Goal: Task Accomplishment & Management: Use online tool/utility

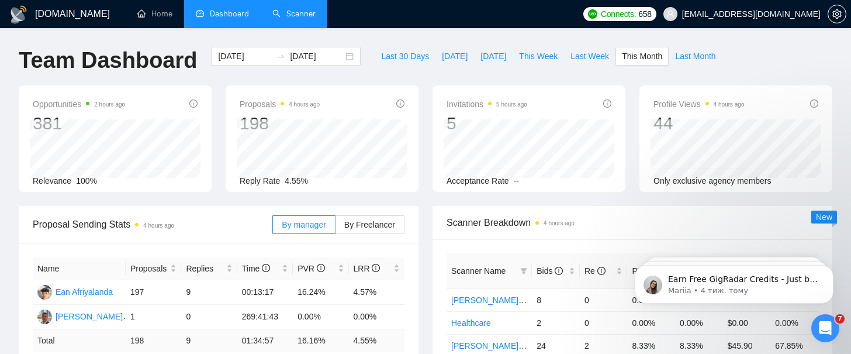
click at [298, 13] on link "Scanner" at bounding box center [293, 14] width 43 height 10
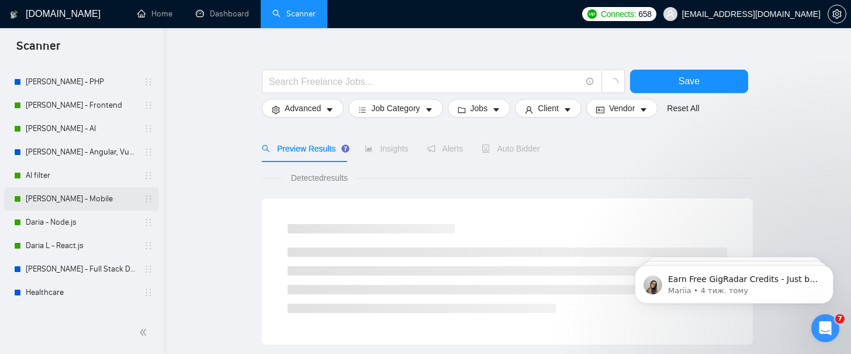
scroll to position [105, 0]
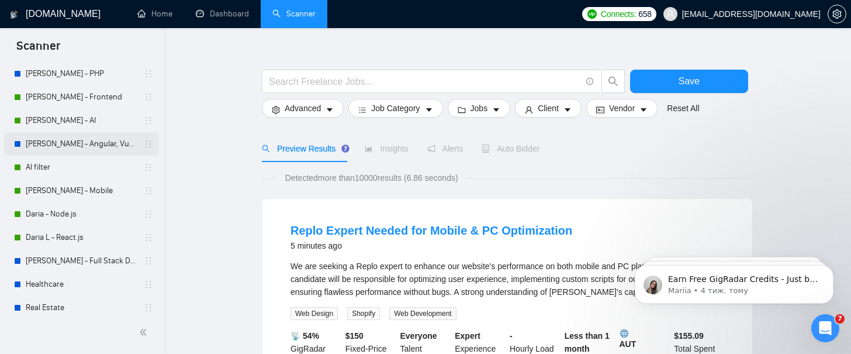
click at [88, 142] on link "[PERSON_NAME] - Angular, Vue.js" at bounding box center [81, 143] width 111 height 23
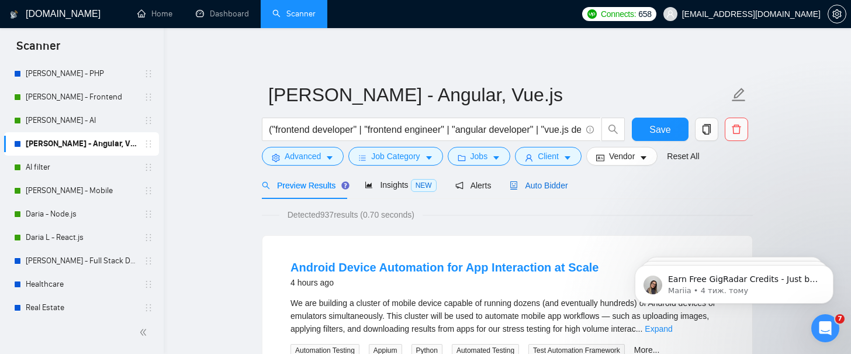
click at [539, 189] on span "Auto Bidder" at bounding box center [539, 185] width 58 height 9
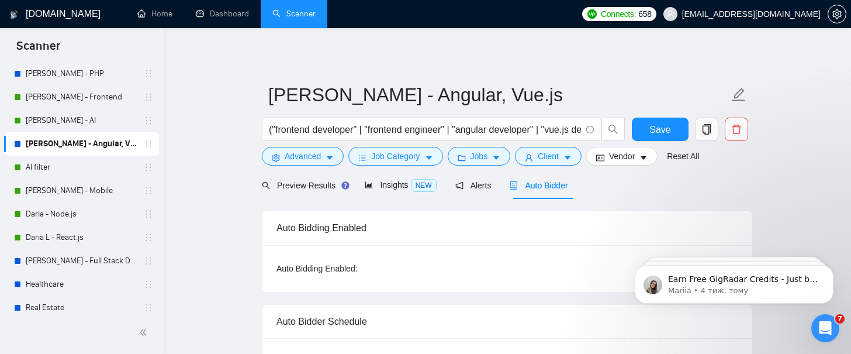
checkbox input "true"
click at [309, 189] on span "Preview Results" at bounding box center [304, 185] width 84 height 9
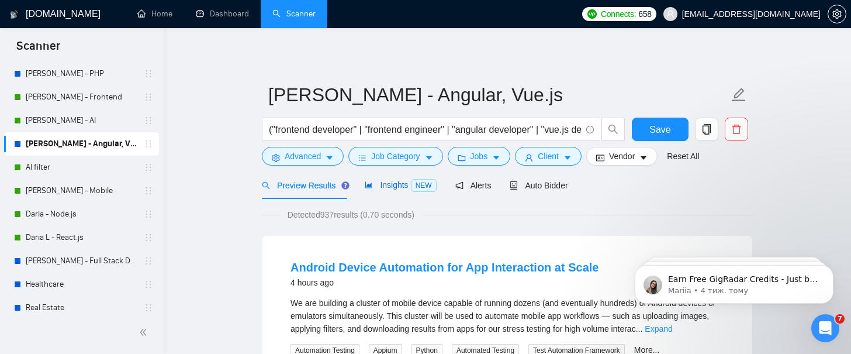
click at [388, 188] on span "Insights NEW" at bounding box center [400, 184] width 71 height 9
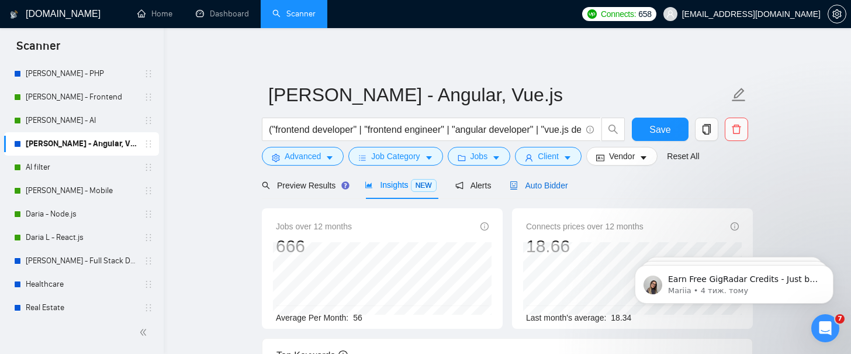
click at [532, 188] on span "Auto Bidder" at bounding box center [539, 185] width 58 height 9
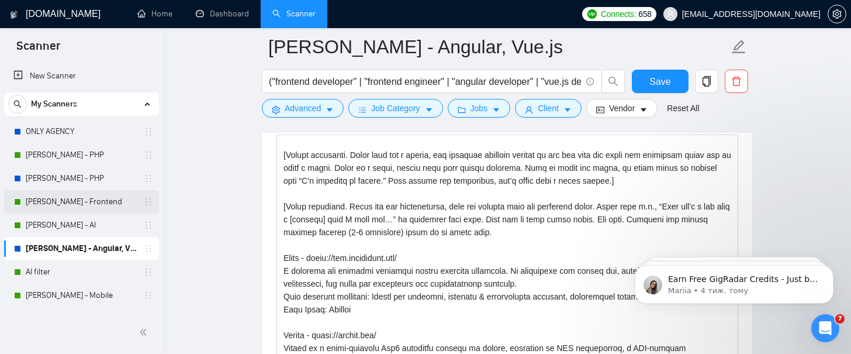
click at [98, 202] on link "[PERSON_NAME] - Frontend" at bounding box center [81, 201] width 111 height 23
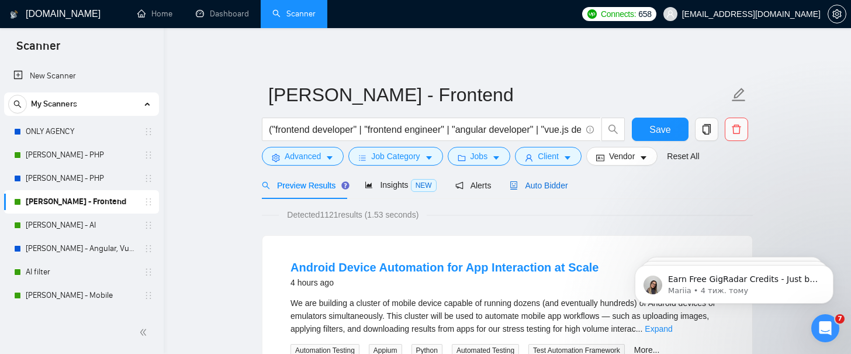
click at [537, 190] on div "Auto Bidder" at bounding box center [539, 185] width 58 height 13
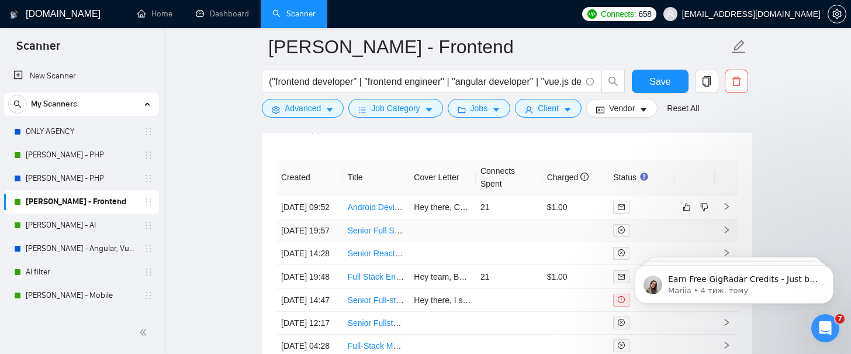
scroll to position [3001, 0]
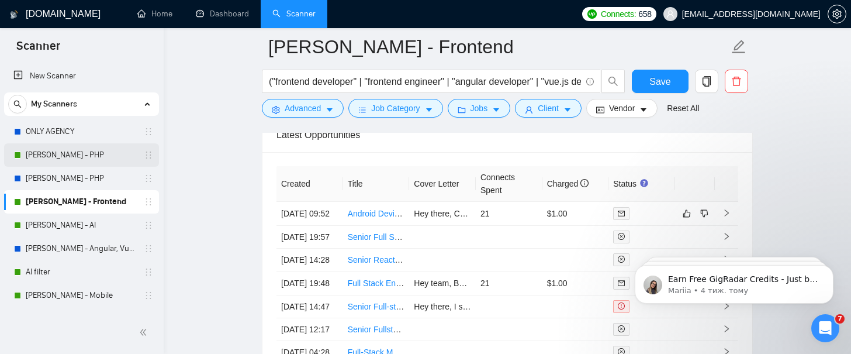
click at [67, 159] on link "[PERSON_NAME] - PHP" at bounding box center [81, 154] width 111 height 23
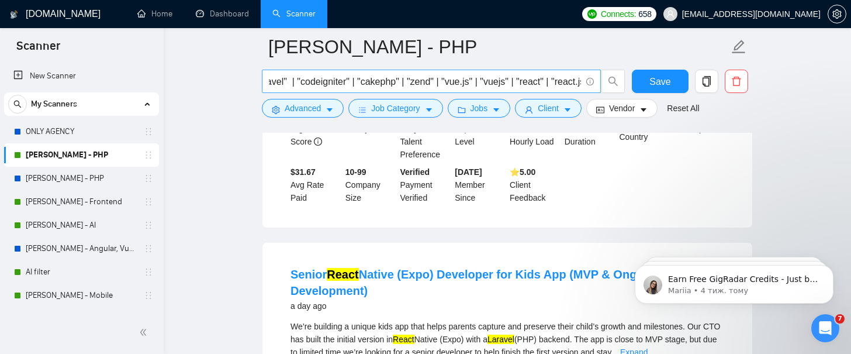
scroll to position [0, 601]
drag, startPoint x: 506, startPoint y: 80, endPoint x: 468, endPoint y: 78, distance: 38.0
click at [468, 78] on input "("php" | "php developer" | "core php" | "oop php" | "custom php" | "php applica…" at bounding box center [425, 81] width 312 height 15
click at [481, 84] on input "("php" | "php developer" | "core php" | "oop php" | "custom php" | "php applica…" at bounding box center [425, 81] width 312 height 15
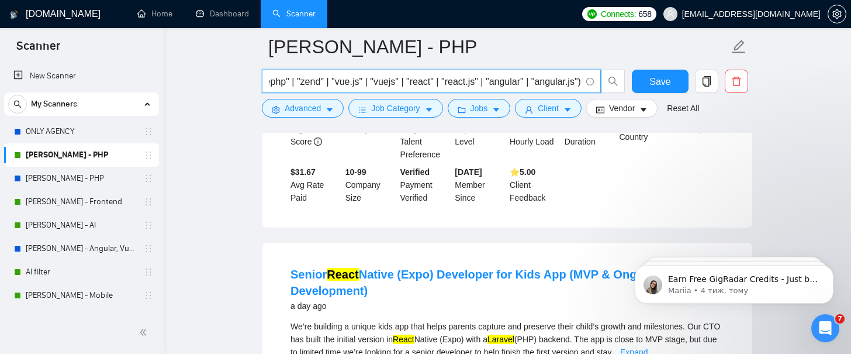
drag, startPoint x: 351, startPoint y: 82, endPoint x: 565, endPoint y: 82, distance: 214.0
click at [565, 82] on input "("php" | "php developer" | "core php" | "oop php" | "custom php" | "php applica…" at bounding box center [425, 81] width 312 height 15
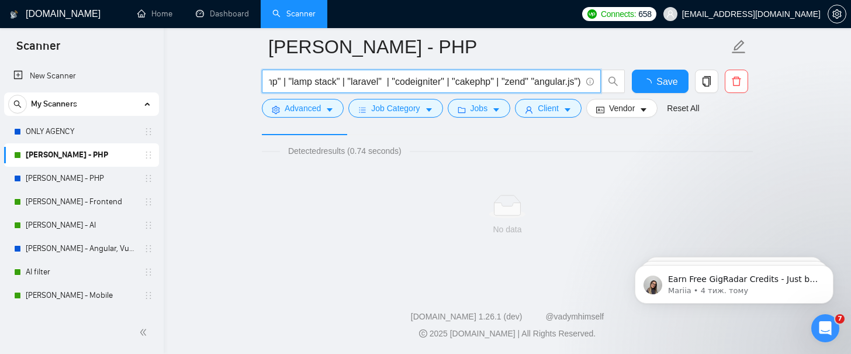
scroll to position [73, 0]
drag, startPoint x: 577, startPoint y: 78, endPoint x: 530, endPoint y: 78, distance: 46.8
click at [530, 78] on input "("php" | "php developer" | "core php" | "oop php" | "custom php" | "php applica…" at bounding box center [425, 81] width 312 height 15
click at [541, 83] on input "("php" | "php developer" | "core php" | "oop php" | "custom php" | "php applica…" at bounding box center [425, 81] width 312 height 15
drag, startPoint x: 577, startPoint y: 82, endPoint x: 372, endPoint y: 79, distance: 205.3
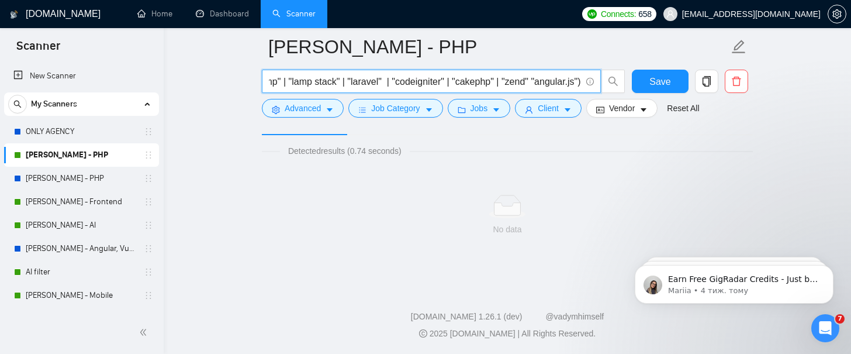
click at [372, 79] on input "("php" | "php developer" | "core php" | "oop php" | "custom php" | "php applica…" at bounding box center [425, 81] width 312 height 15
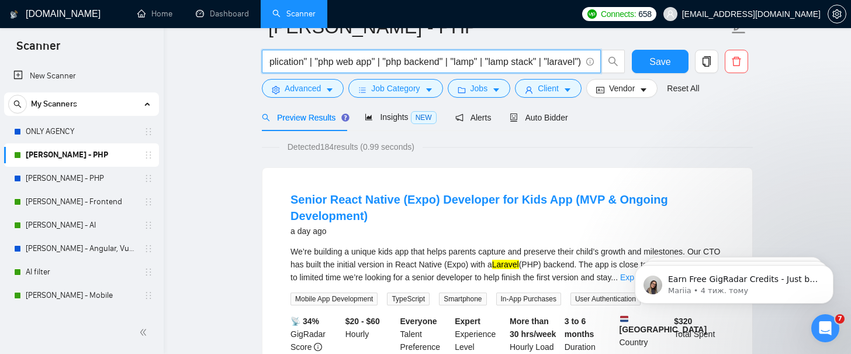
scroll to position [0, 0]
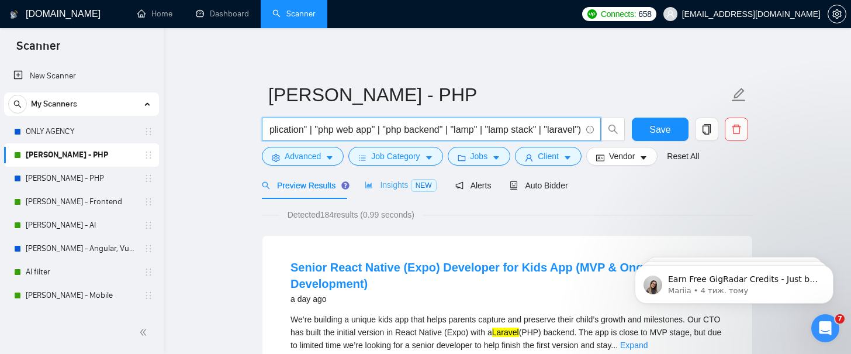
type input "("php" | "php developer" | "core php" | "oop php" | "custom php" | "php applica…"
click at [393, 190] on div "Insights NEW" at bounding box center [400, 184] width 71 height 13
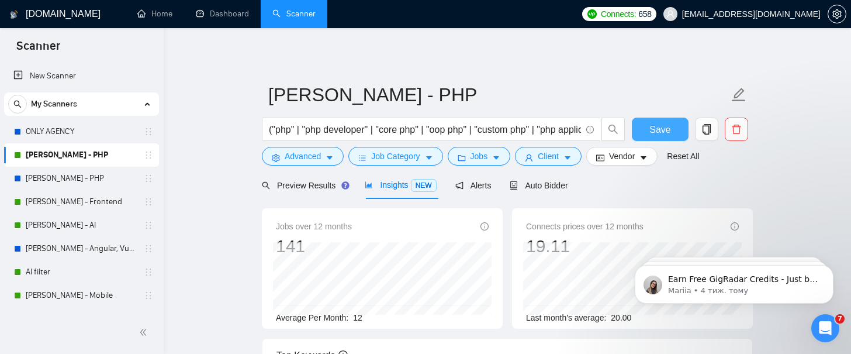
click at [659, 130] on span "Save" at bounding box center [660, 129] width 21 height 15
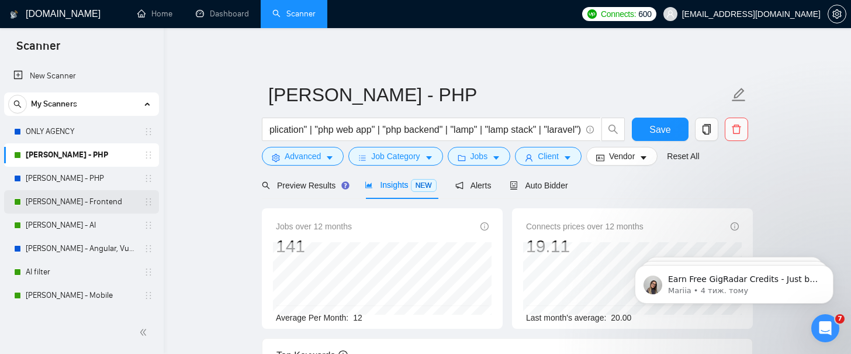
click at [89, 202] on link "[PERSON_NAME] - Frontend" at bounding box center [81, 201] width 111 height 23
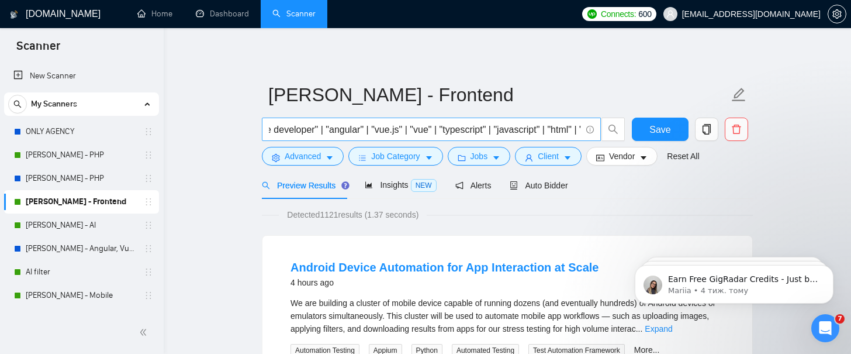
scroll to position [0, 375]
click at [398, 189] on span "Insights NEW" at bounding box center [400, 184] width 71 height 9
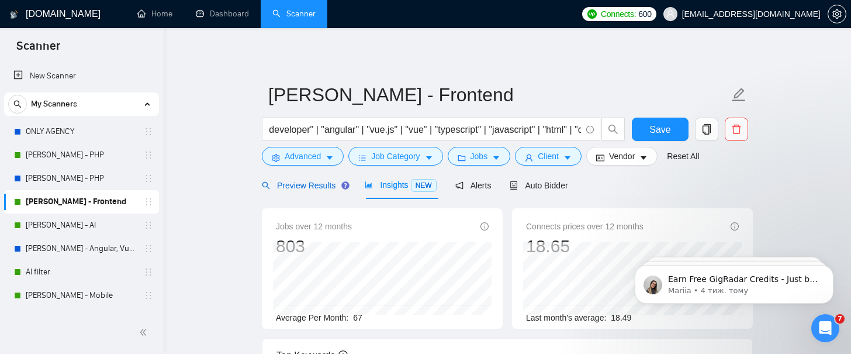
click at [315, 185] on span "Preview Results" at bounding box center [304, 185] width 84 height 9
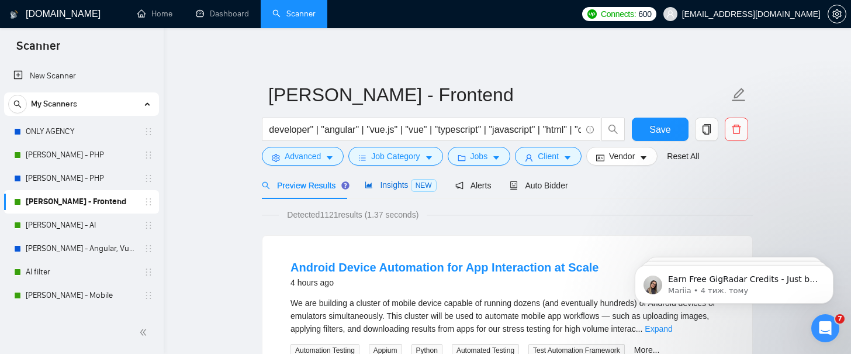
click at [387, 187] on span "Insights NEW" at bounding box center [400, 184] width 71 height 9
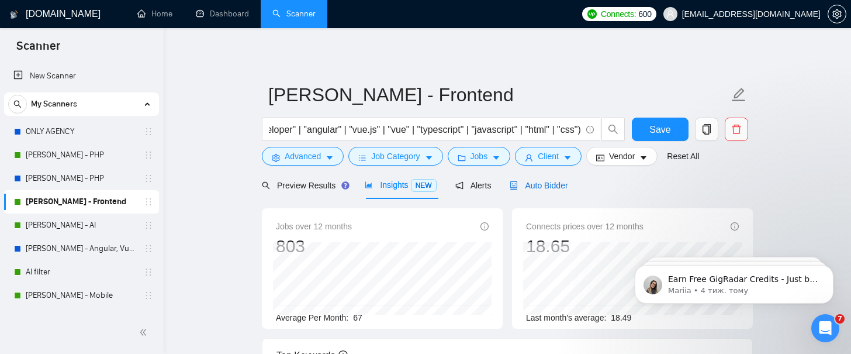
click at [562, 184] on span "Auto Bidder" at bounding box center [539, 185] width 58 height 9
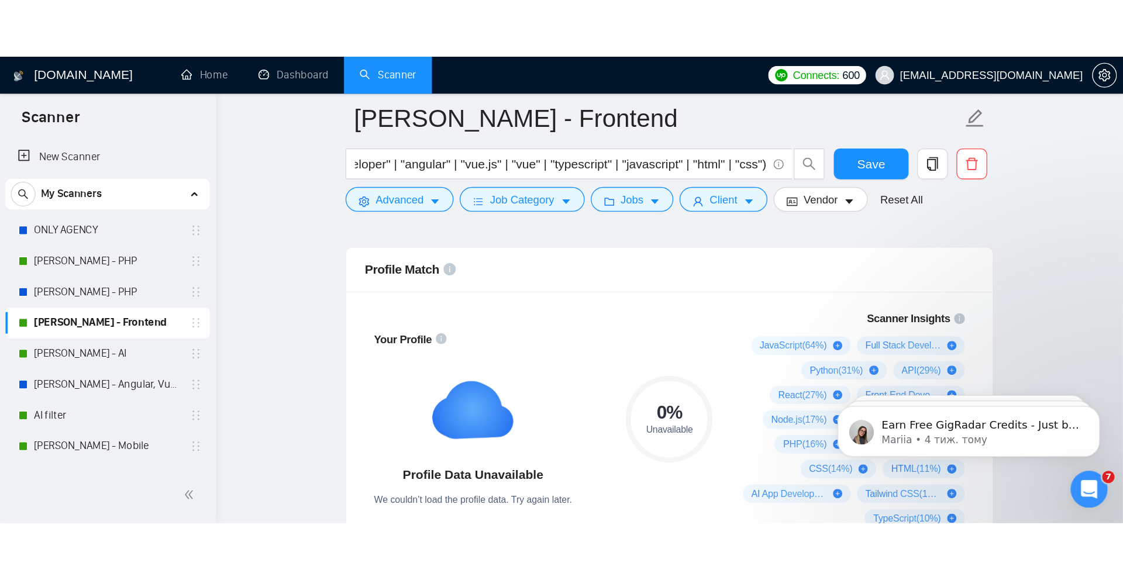
scroll to position [736, 0]
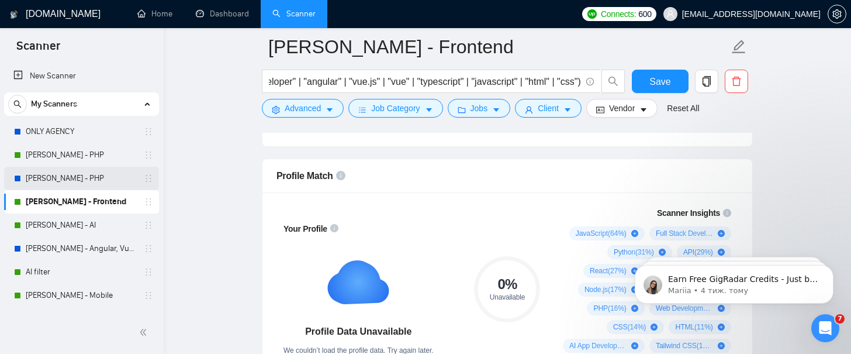
click at [70, 184] on link "[PERSON_NAME] - PHP" at bounding box center [81, 178] width 111 height 23
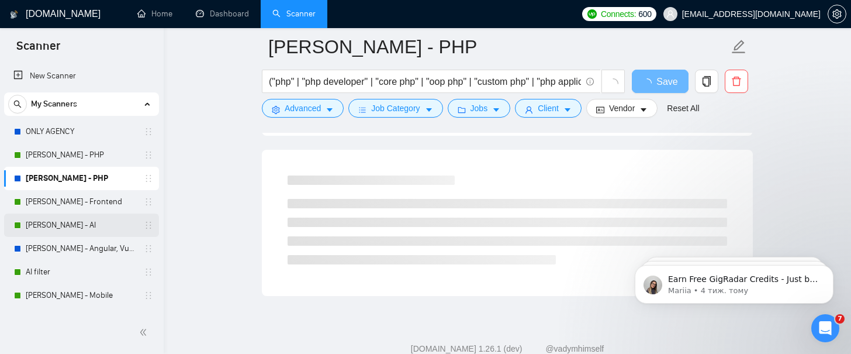
click at [76, 227] on link "[PERSON_NAME] - AI" at bounding box center [81, 224] width 111 height 23
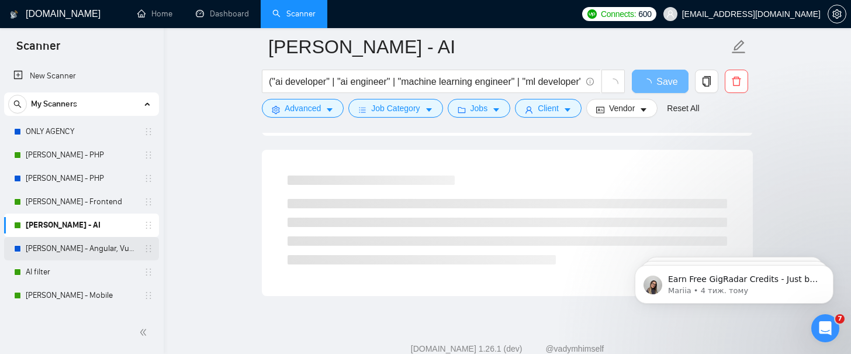
click at [75, 250] on link "[PERSON_NAME] - Angular, Vue.js" at bounding box center [81, 248] width 111 height 23
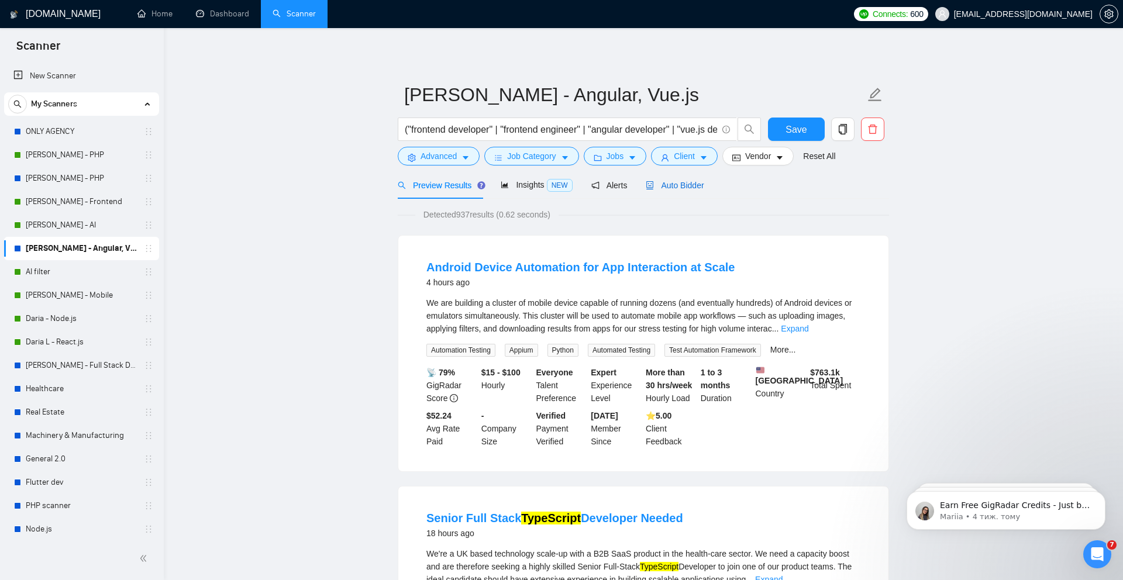
click at [677, 186] on span "Auto Bidder" at bounding box center [675, 185] width 58 height 9
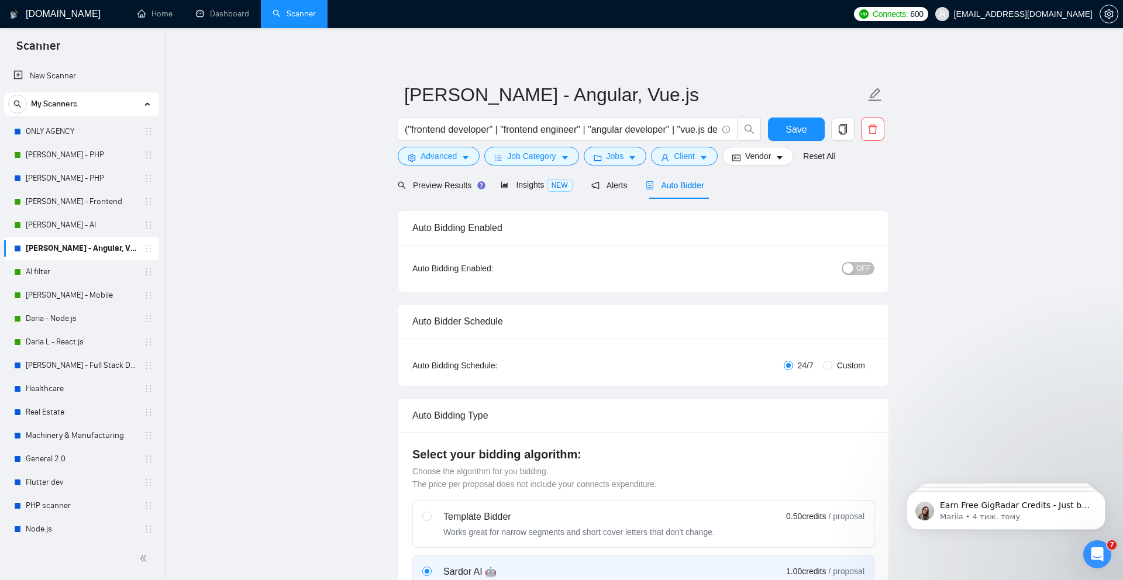
checkbox input "true"
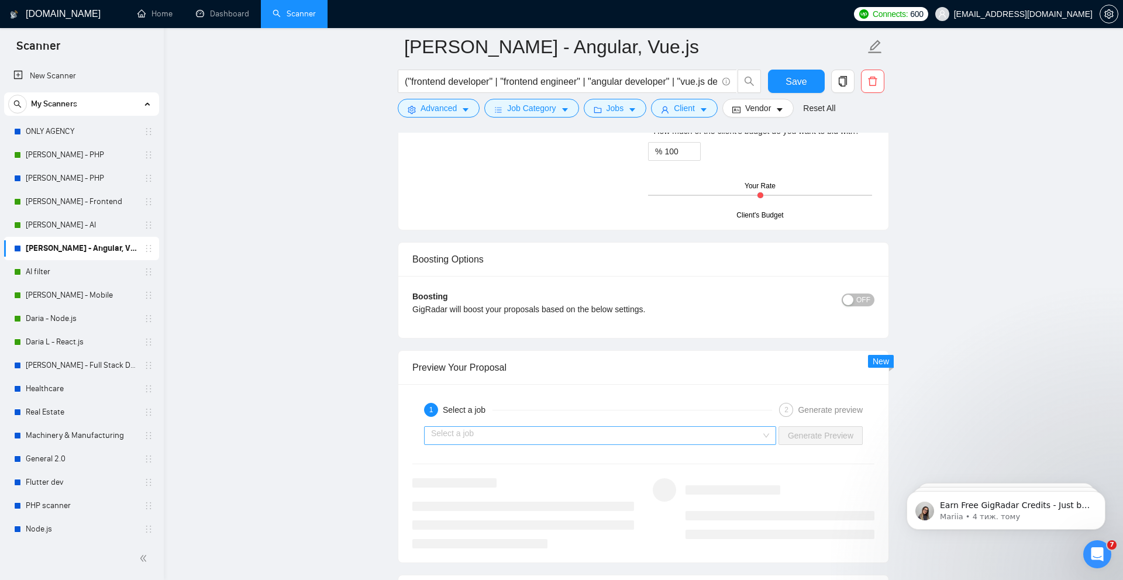
scroll to position [1943, 0]
click at [605, 353] on input "search" at bounding box center [596, 435] width 330 height 18
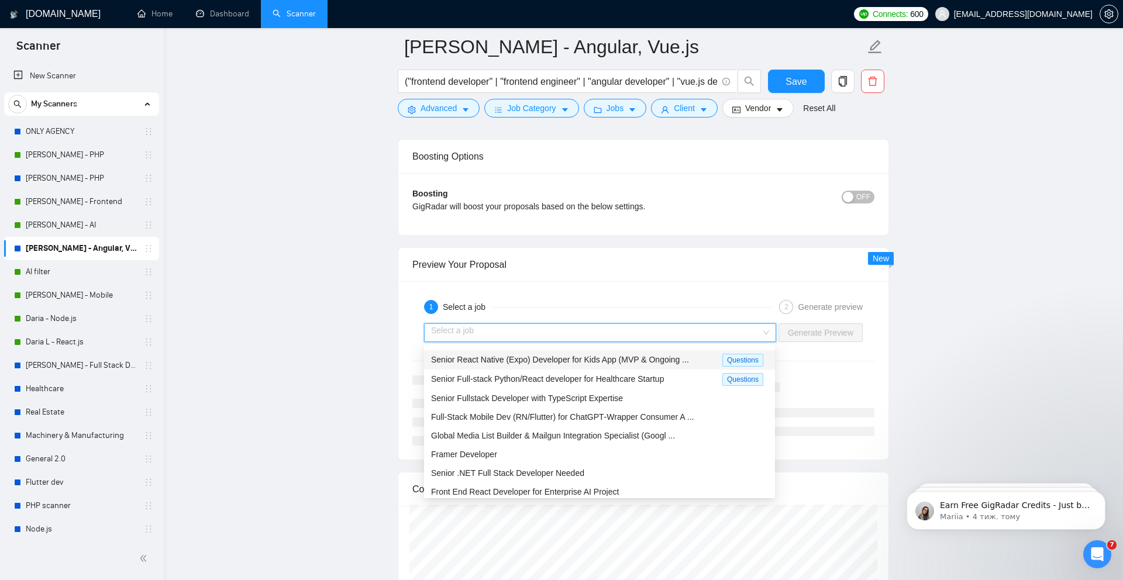
scroll to position [2051, 0]
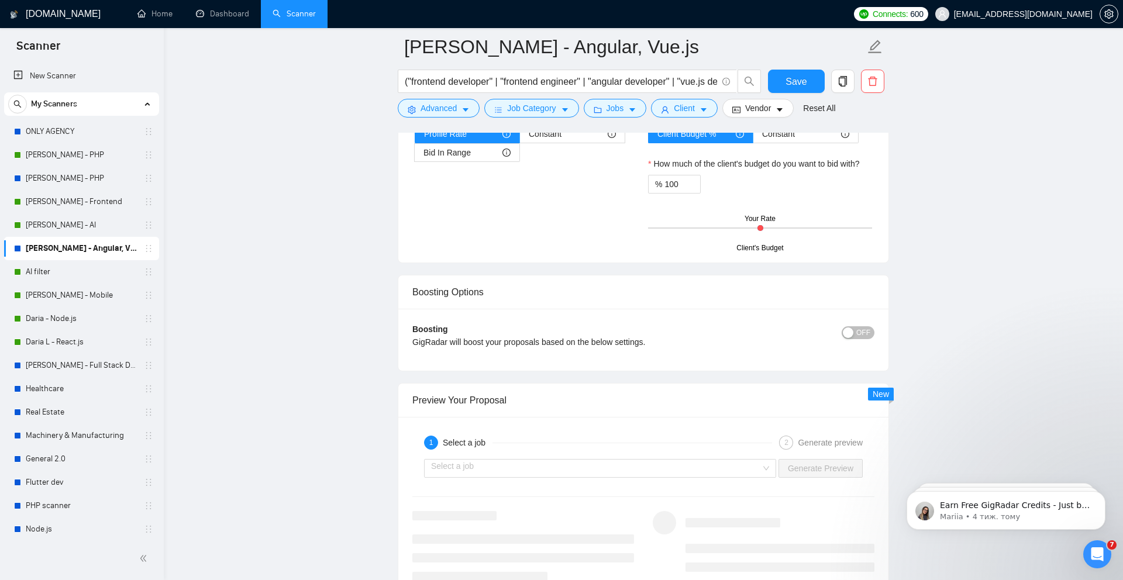
scroll to position [1961, 0]
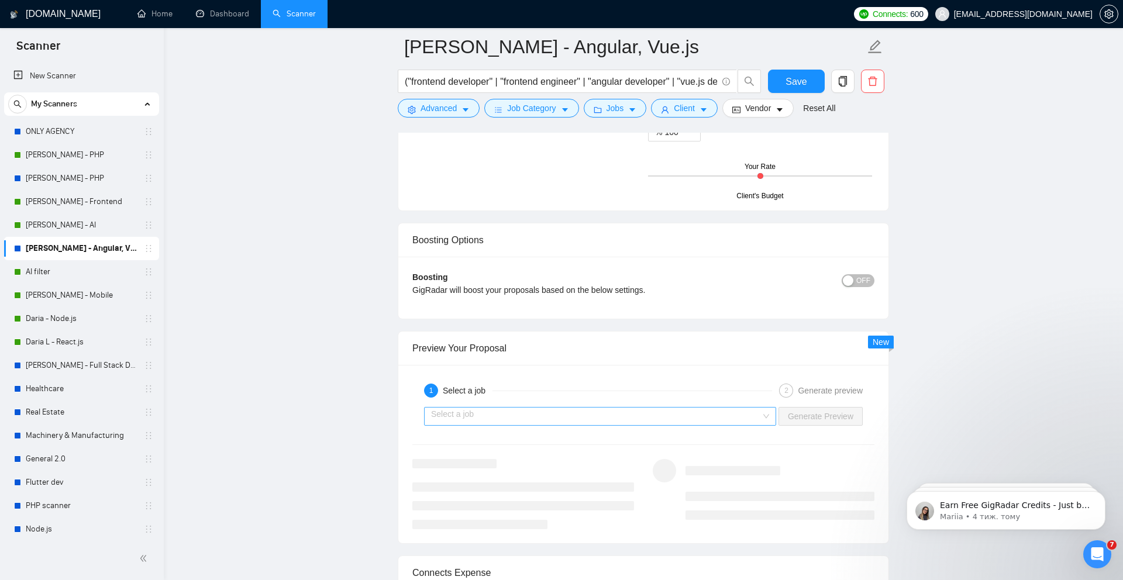
click at [550, 353] on input "search" at bounding box center [596, 417] width 330 height 18
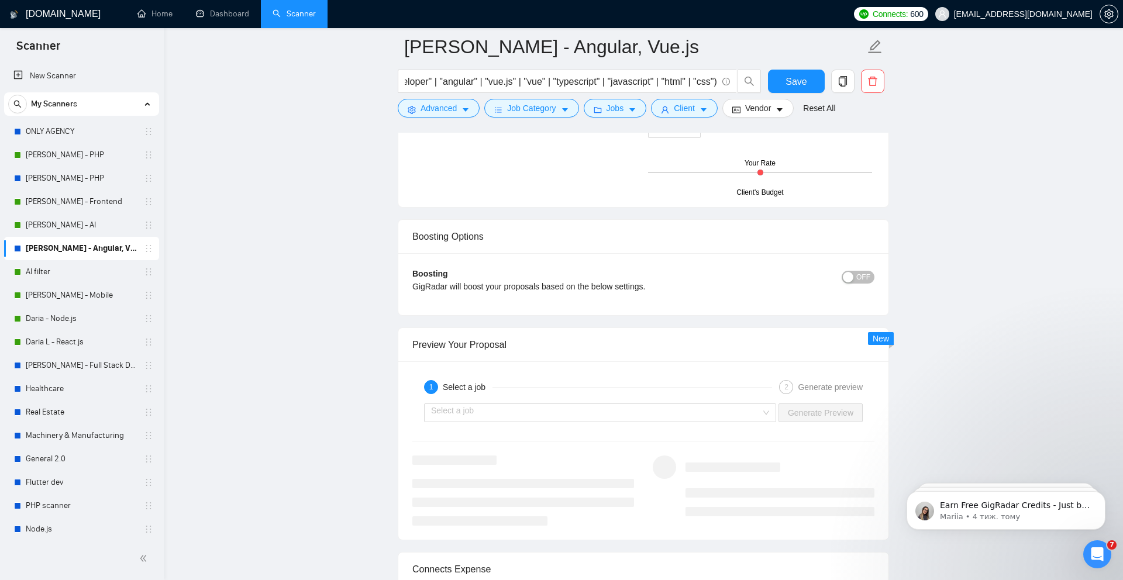
scroll to position [2002, 0]
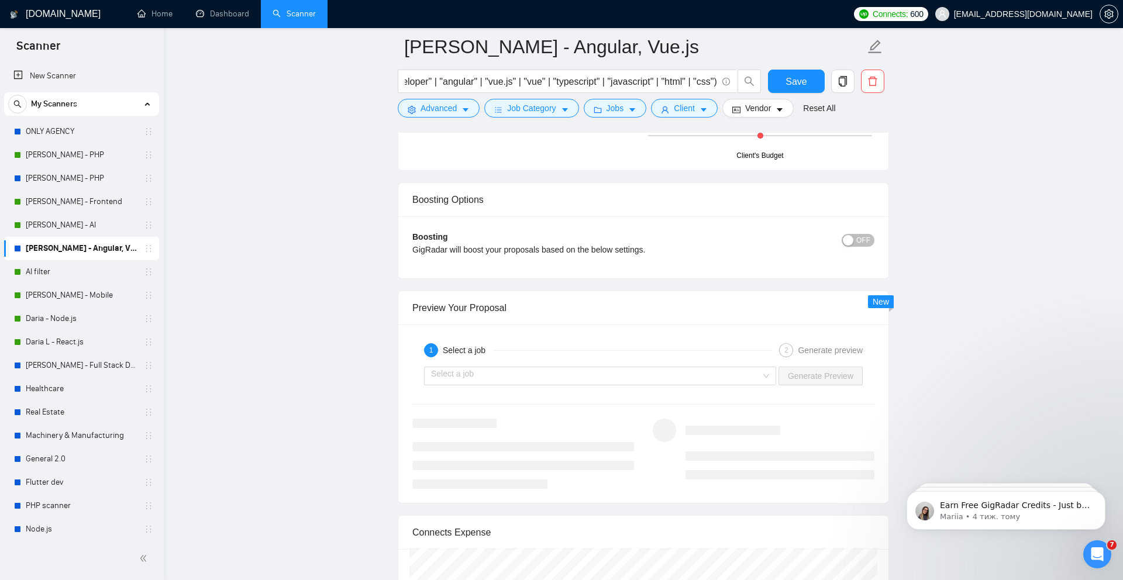
click at [583, 353] on div "Select a job Generate Preview" at bounding box center [643, 376] width 464 height 28
click at [571, 353] on input "search" at bounding box center [596, 376] width 330 height 18
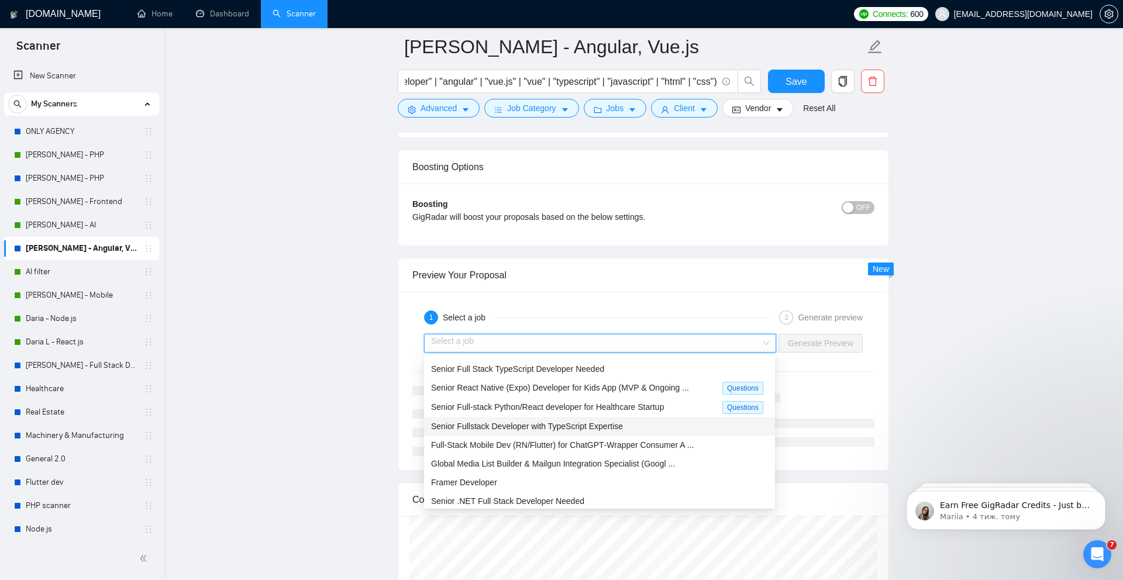
scroll to position [0, 0]
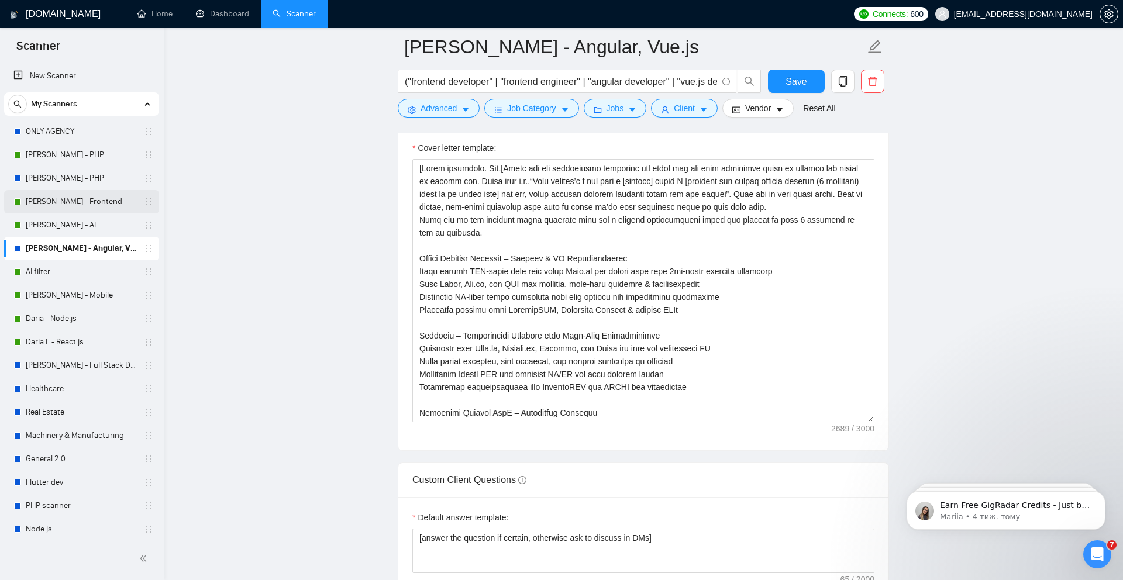
click at [81, 206] on link "[PERSON_NAME] - Frontend" at bounding box center [81, 201] width 111 height 23
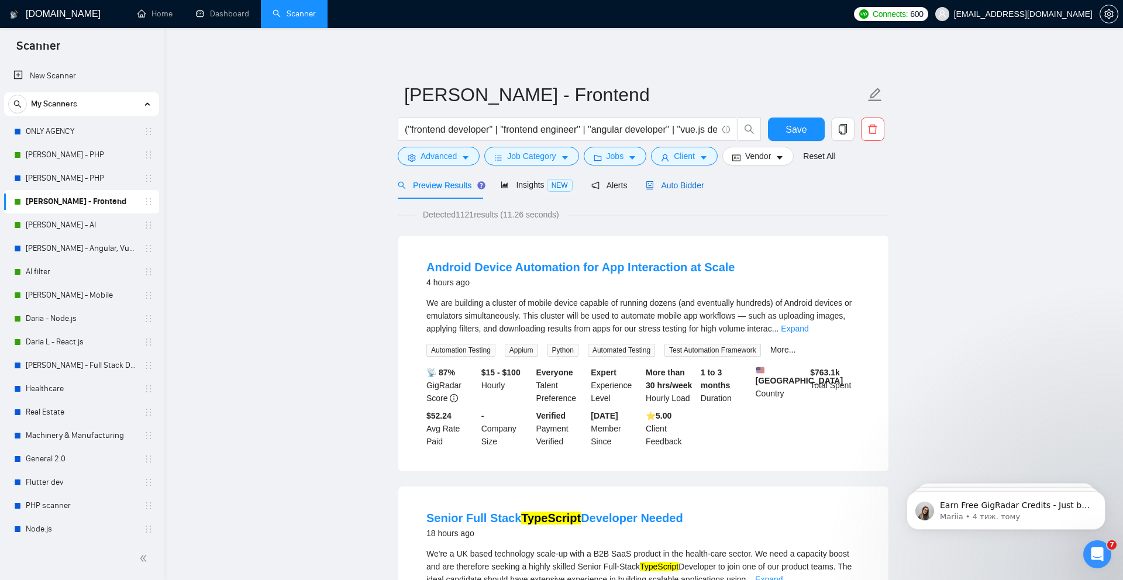
click at [684, 182] on span "Auto Bidder" at bounding box center [675, 185] width 58 height 9
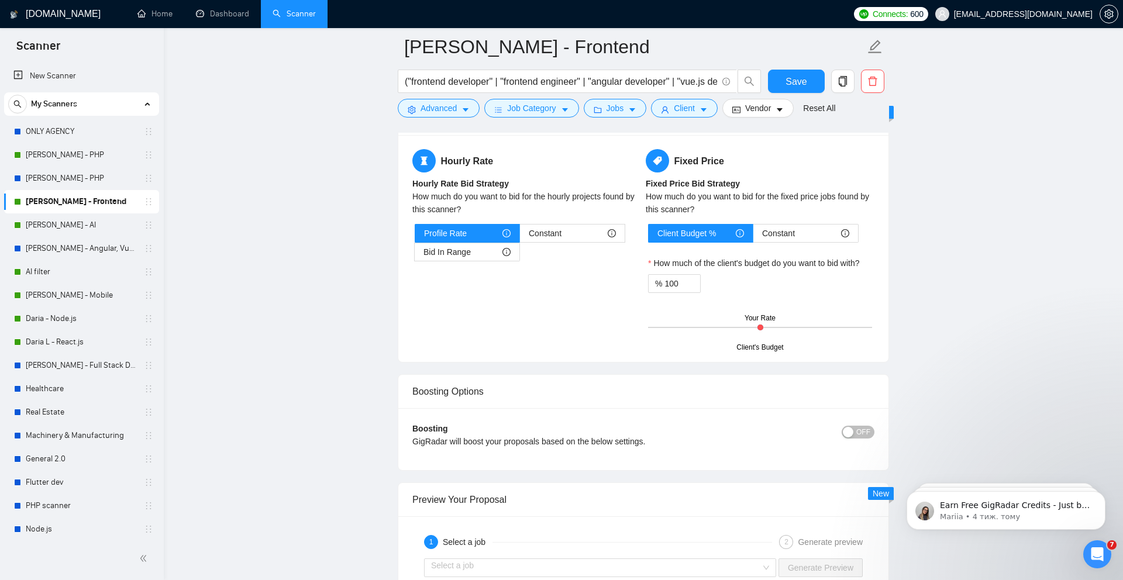
scroll to position [1924, 0]
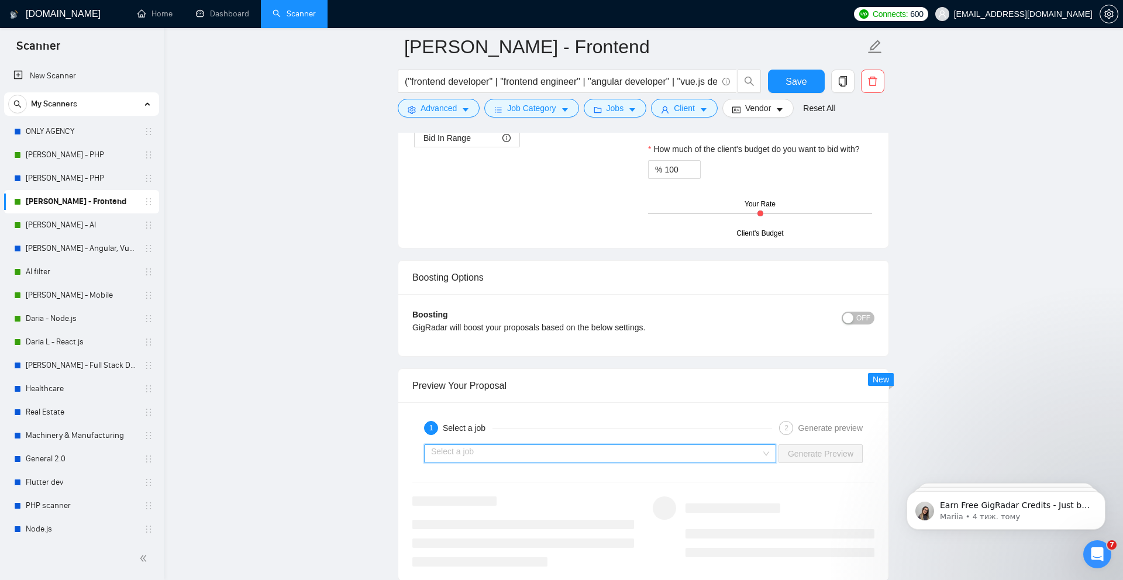
click at [562, 353] on input "search" at bounding box center [596, 454] width 330 height 18
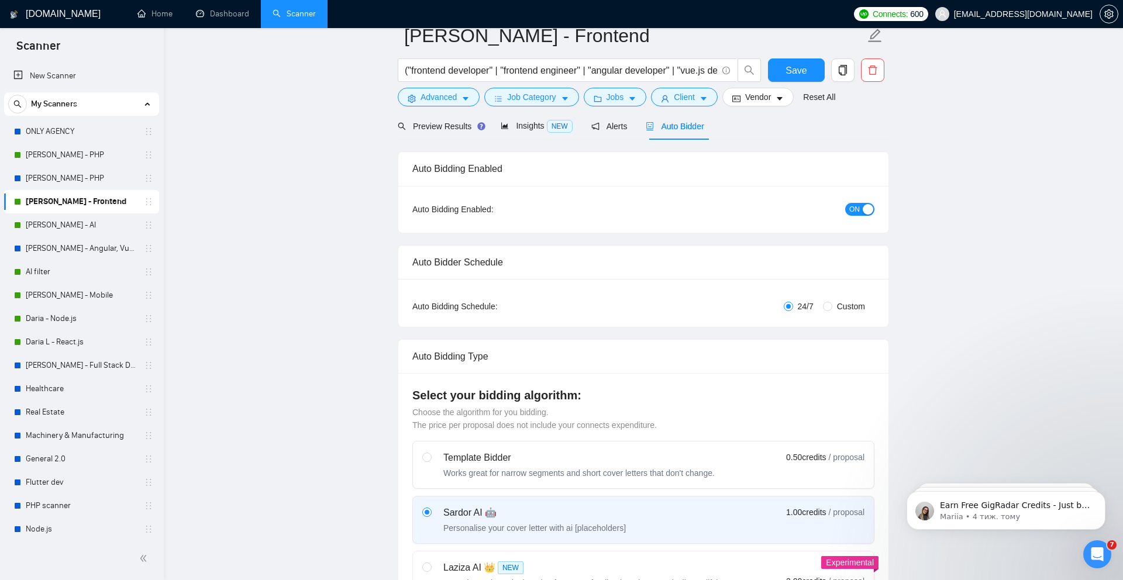
scroll to position [0, 0]
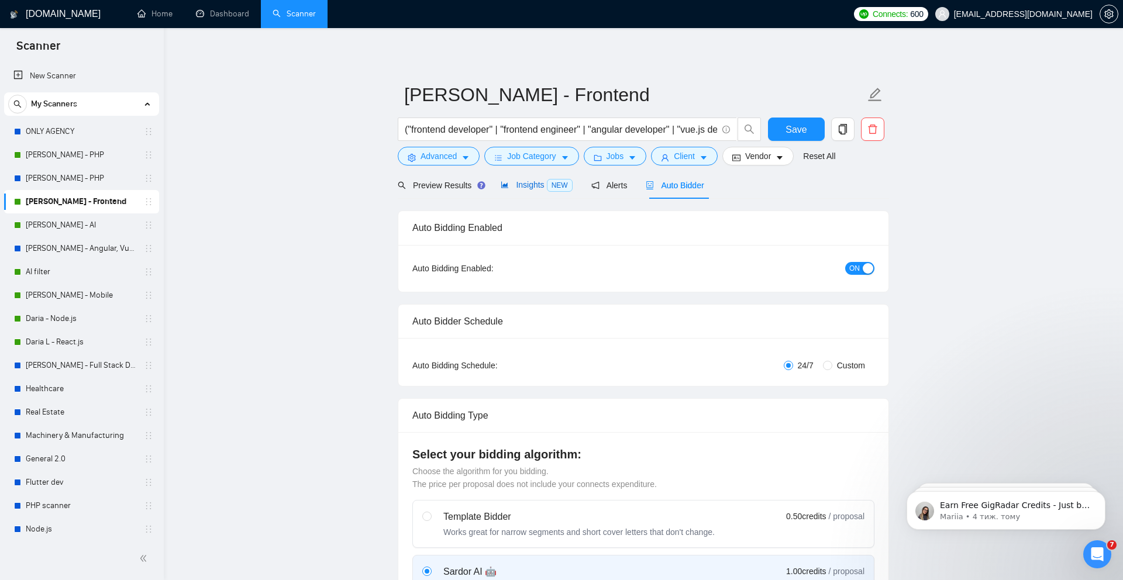
click at [526, 189] on span "Insights NEW" at bounding box center [536, 184] width 71 height 9
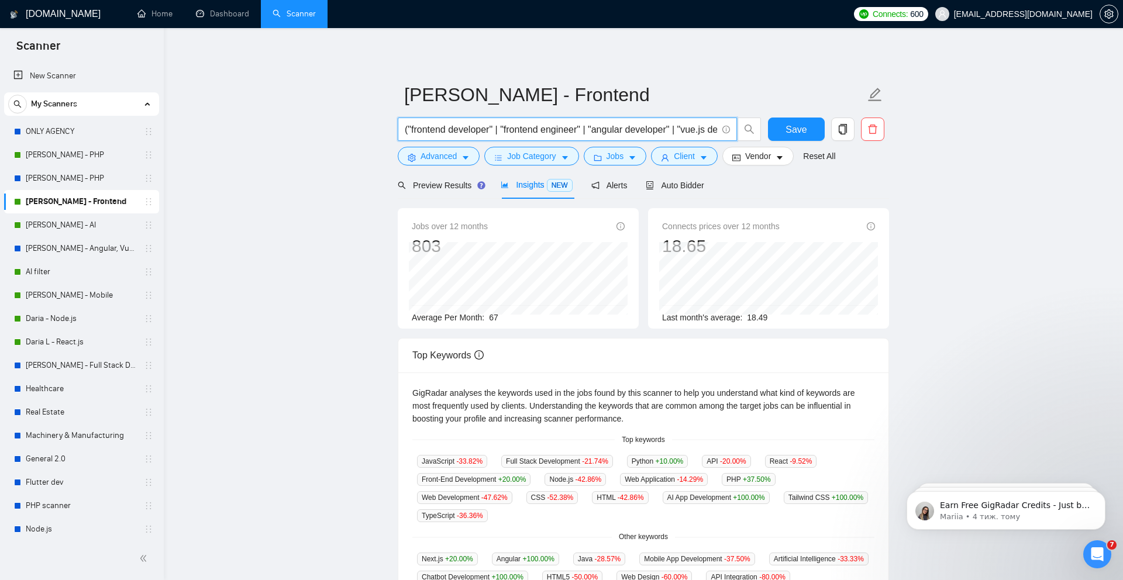
drag, startPoint x: 597, startPoint y: 128, endPoint x: 409, endPoint y: 125, distance: 187.7
click at [409, 125] on input "("frontend developer" | "frontend engineer" | "angular developer" | "vue.js dev…" at bounding box center [561, 129] width 312 height 15
drag, startPoint x: 713, startPoint y: 129, endPoint x: 537, endPoint y: 126, distance: 176.0
click at [537, 126] on input "("angular developer" | "vue.js developer" | "vue developer" | "angular" | "vue.…" at bounding box center [561, 129] width 312 height 15
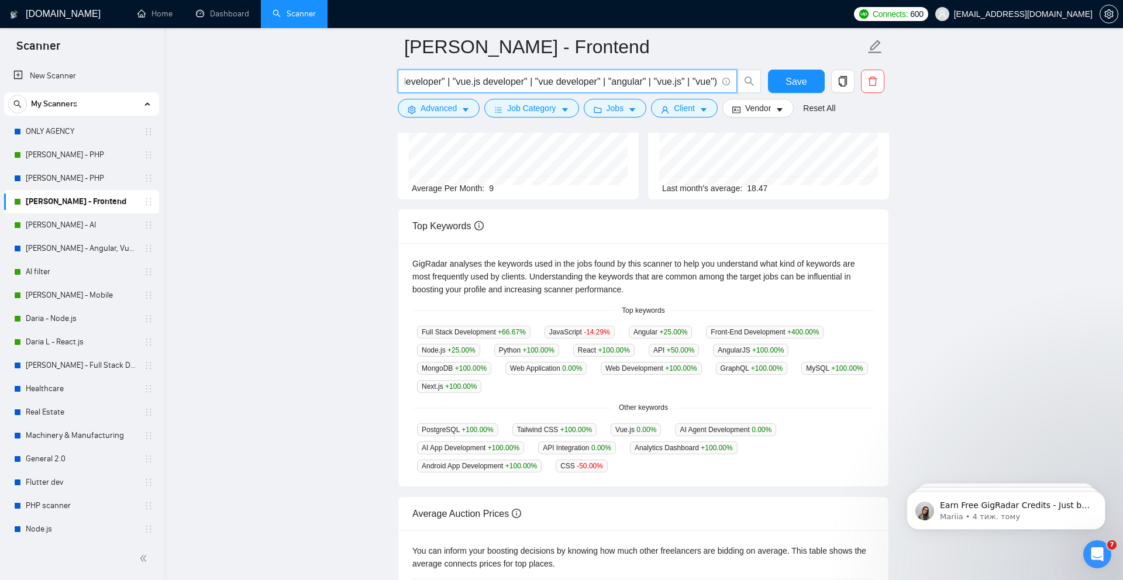
scroll to position [0, 0]
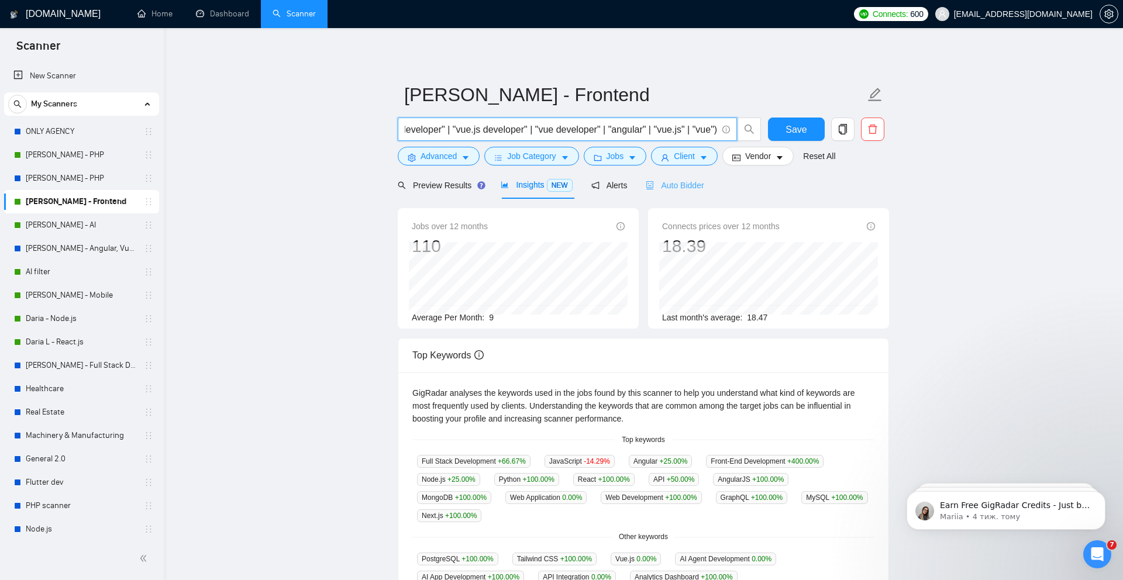
type input "("angular developer" | "vue.js developer" | "vue developer" | "angular" | "vue.…"
click at [678, 189] on span "Auto Bidder" at bounding box center [675, 185] width 58 height 9
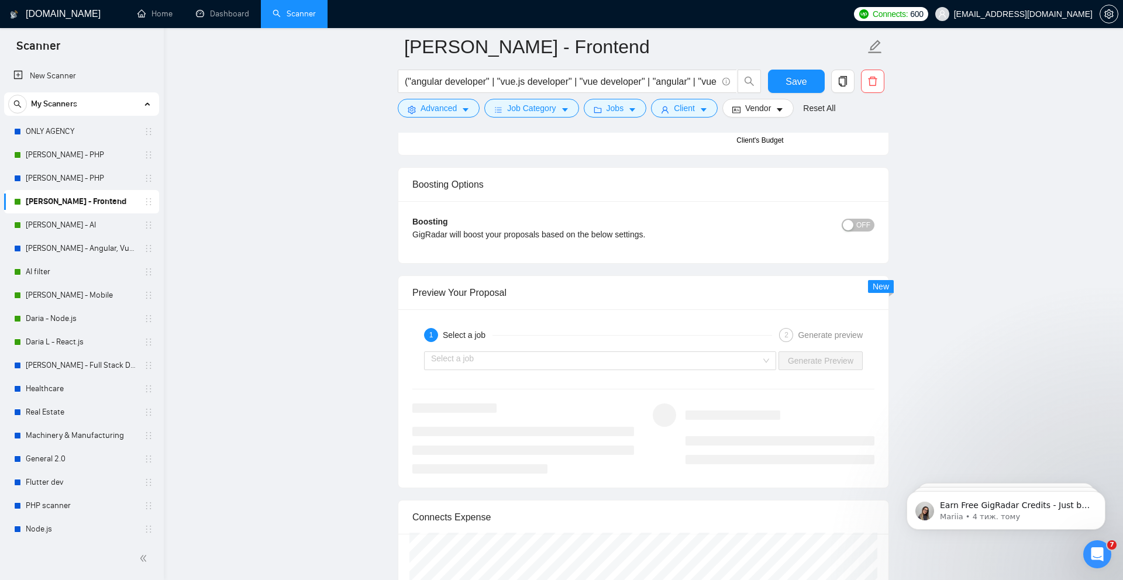
scroll to position [2056, 0]
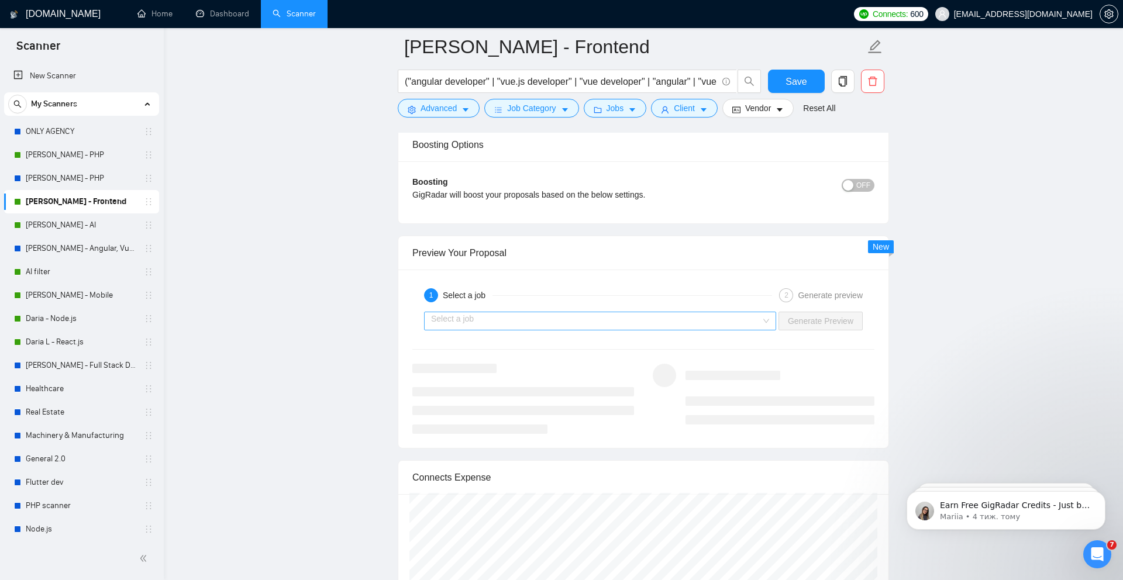
click at [523, 324] on input "search" at bounding box center [596, 321] width 330 height 18
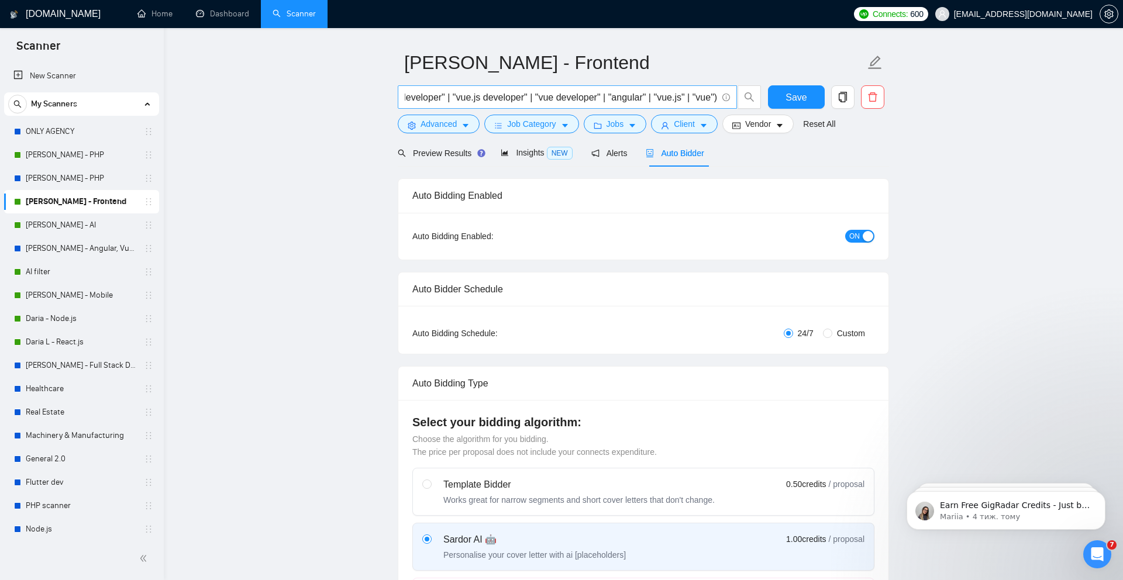
scroll to position [0, 58]
drag, startPoint x: 687, startPoint y: 96, endPoint x: 649, endPoint y: 92, distance: 38.2
click at [649, 92] on input "("angular developer" | "vue.js developer" | "vue developer" | "angular" | "vue.…" at bounding box center [561, 97] width 312 height 15
drag, startPoint x: 645, startPoint y: 98, endPoint x: 684, endPoint y: 98, distance: 38.6
click at [684, 98] on input "("angular developer" | "vue.js developer" | "vue developer" | "angular" | "vue.…" at bounding box center [561, 97] width 312 height 15
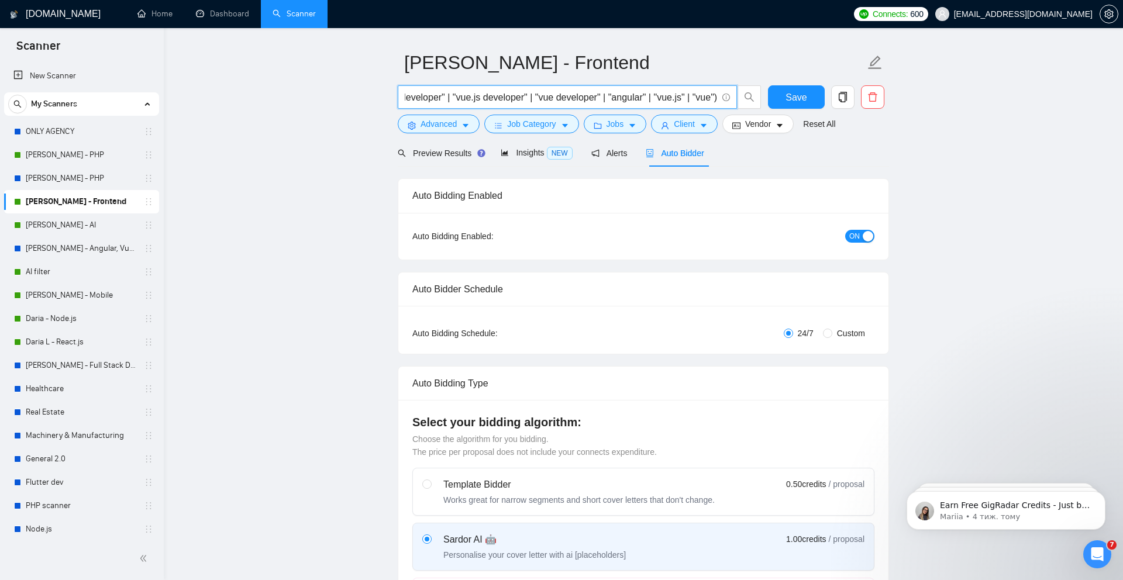
click at [712, 98] on input "("angular developer" | "vue.js developer" | "vue developer" | "angular" | "vue.…" at bounding box center [561, 97] width 312 height 15
paste input "| "vue.js""
click at [703, 98] on input "("angular developer" | "vue.js developer" | "vue developer" | "angular" | "vue.…" at bounding box center [561, 97] width 312 height 15
type input "("angular developer" | "vue.js developer" | "vue developer" | "angular" | "vue.…"
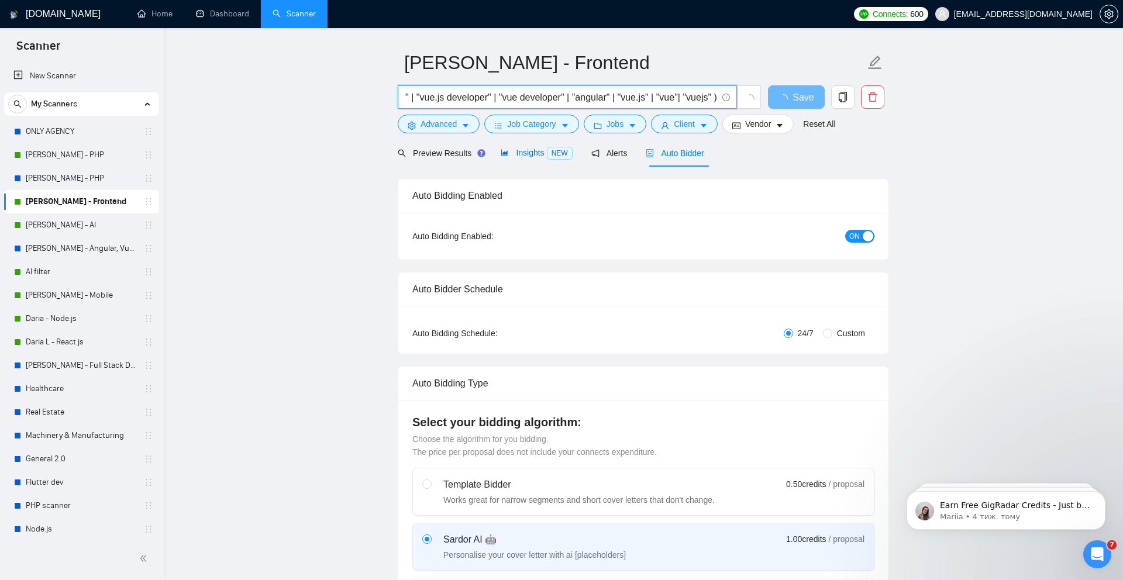
click at [523, 154] on span "Insights NEW" at bounding box center [536, 152] width 71 height 9
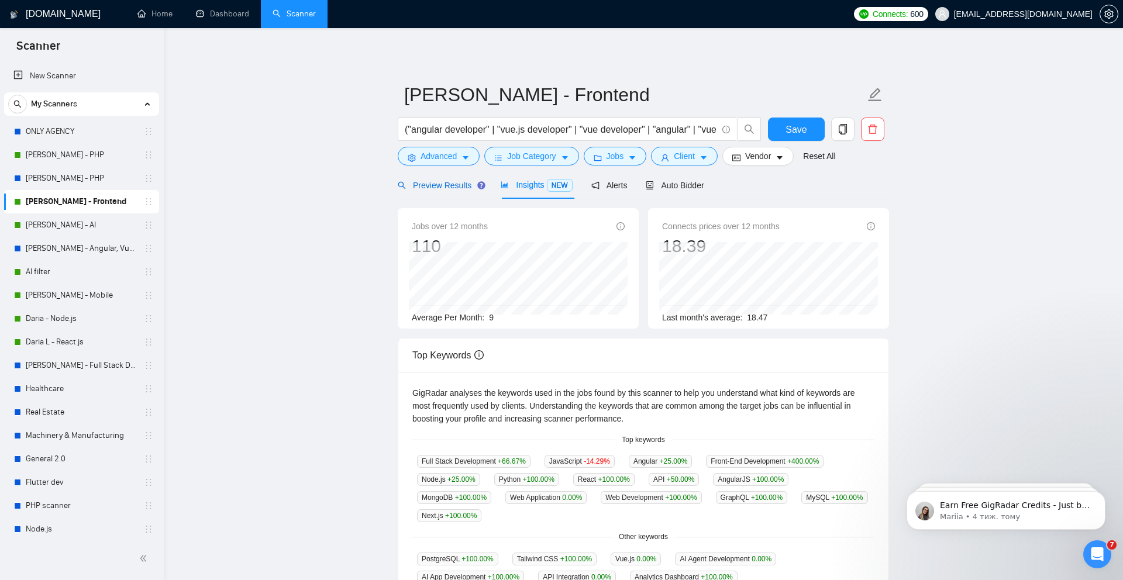
click at [451, 191] on div "Preview Results" at bounding box center [440, 185] width 84 height 13
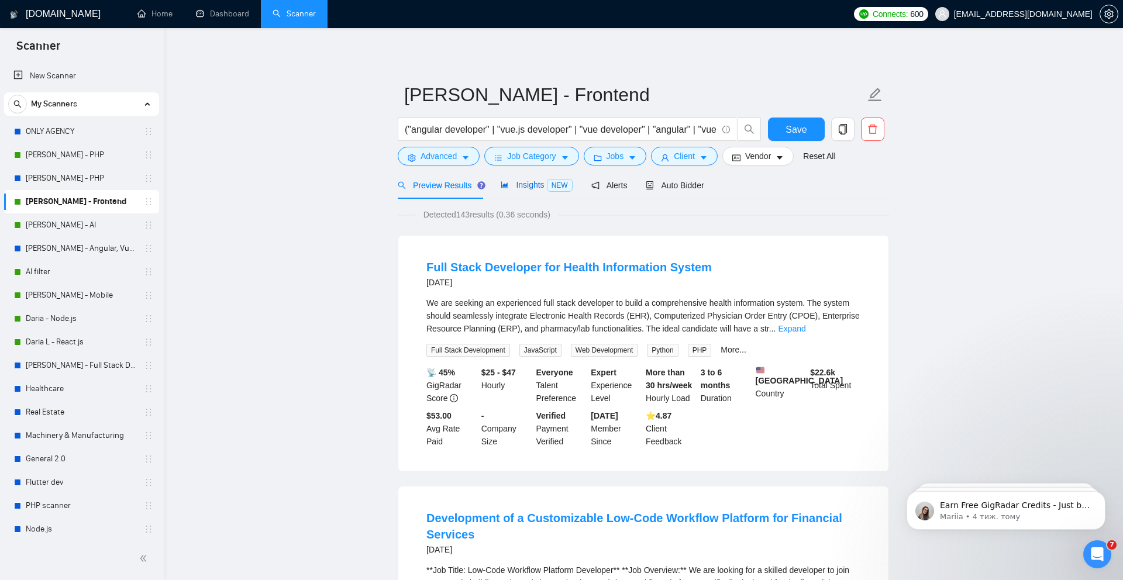
click at [516, 183] on span "Insights NEW" at bounding box center [536, 184] width 71 height 9
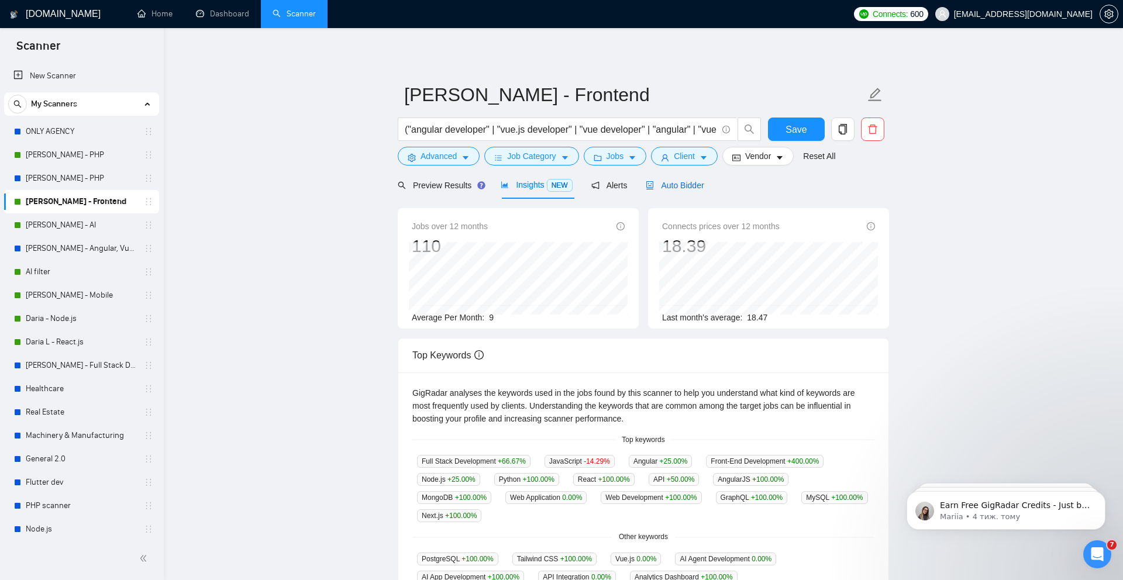
click at [677, 190] on div "Auto Bidder" at bounding box center [675, 185] width 58 height 13
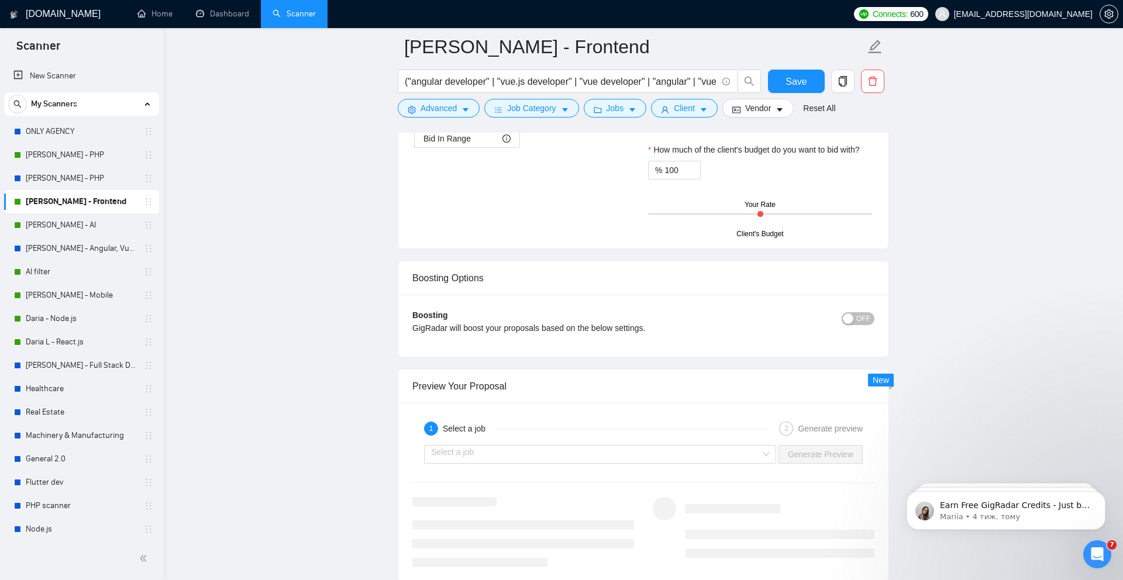
scroll to position [1923, 0]
click at [475, 353] on input "search" at bounding box center [596, 455] width 330 height 18
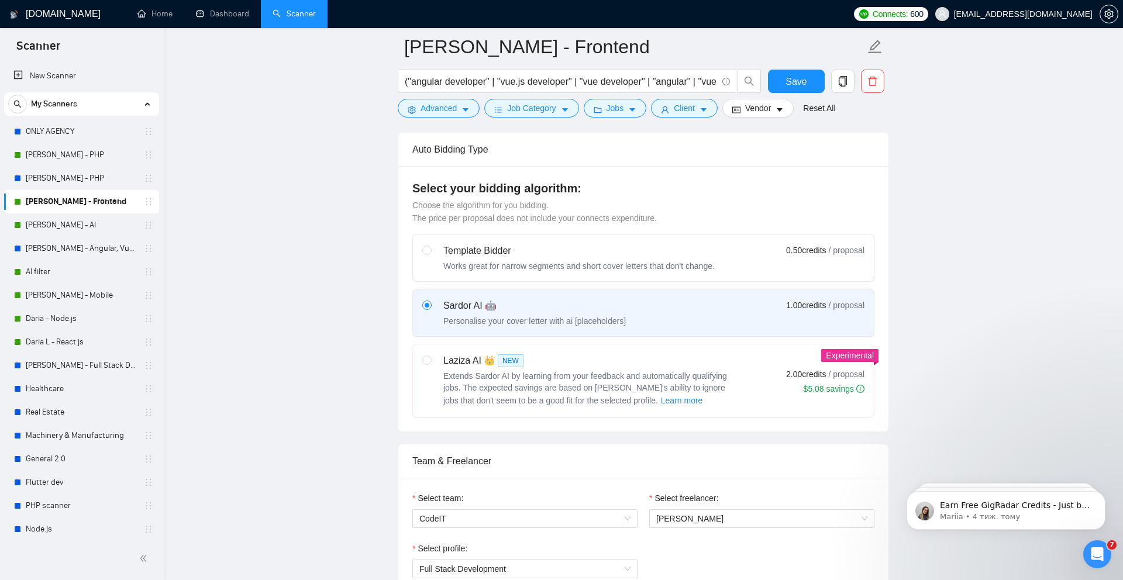
scroll to position [0, 0]
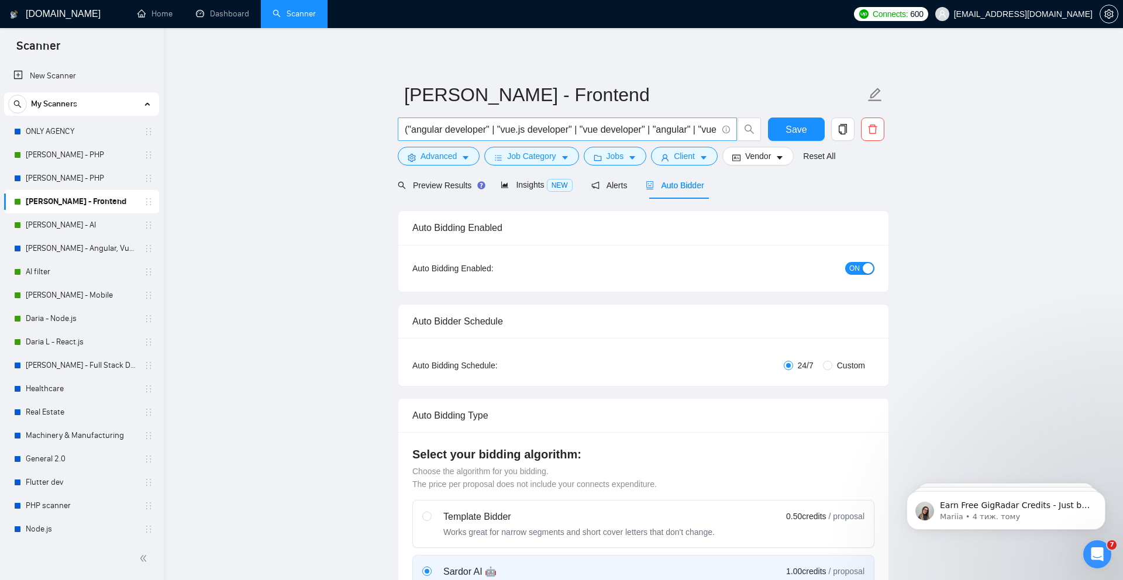
click at [601, 128] on input "("angular developer" | "vue.js developer" | "vue developer" | "angular" | "vue.…" at bounding box center [561, 129] width 312 height 15
click at [68, 227] on link "[PERSON_NAME] - AI" at bounding box center [81, 224] width 111 height 23
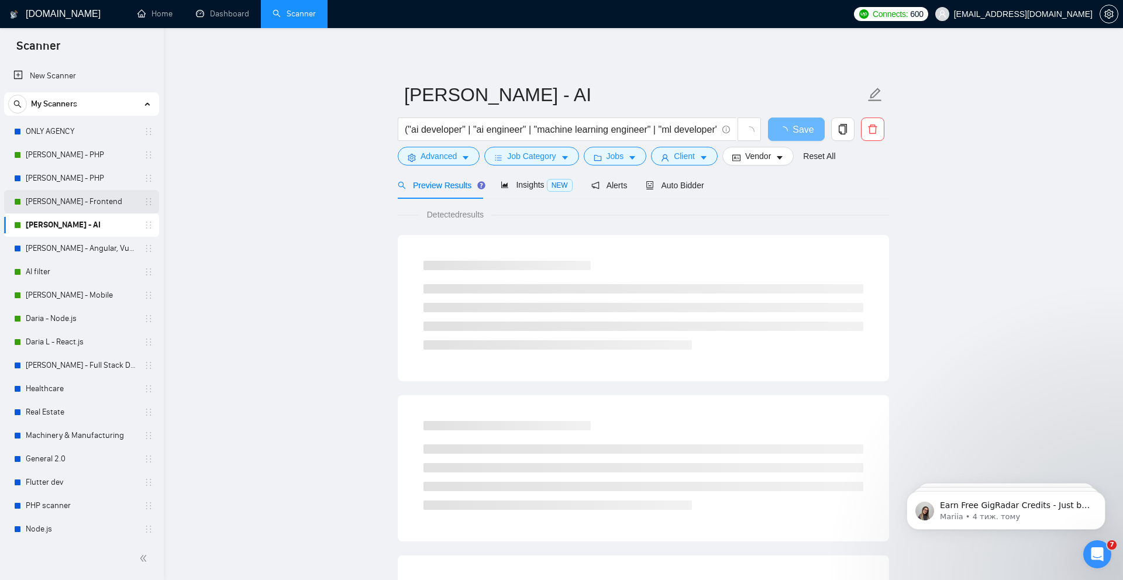
click at [85, 203] on link "[PERSON_NAME] - Frontend" at bounding box center [81, 201] width 111 height 23
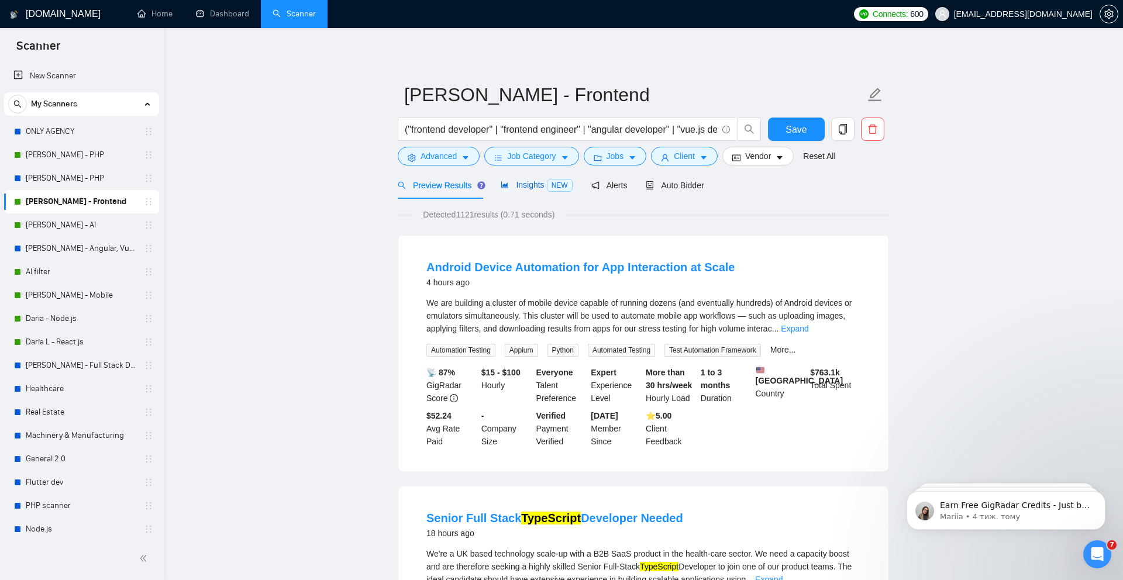
click at [528, 187] on span "Insights NEW" at bounding box center [536, 184] width 71 height 9
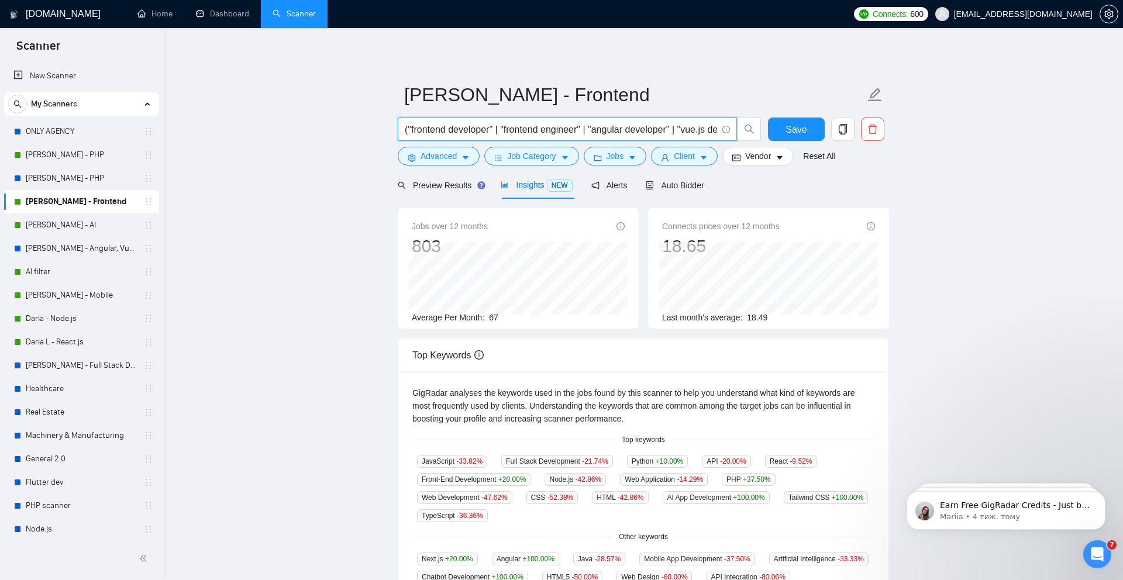
drag, startPoint x: 594, startPoint y: 127, endPoint x: 504, endPoint y: 125, distance: 89.5
click at [504, 125] on input "("frontend developer" | "frontend engineer" | "angular developer" | "vue.js dev…" at bounding box center [561, 129] width 312 height 15
type input "("frontend developer" | "angular developer" | "vue.js developer" | "vue develop…"
click at [678, 187] on span "Auto Bidder" at bounding box center [675, 185] width 58 height 9
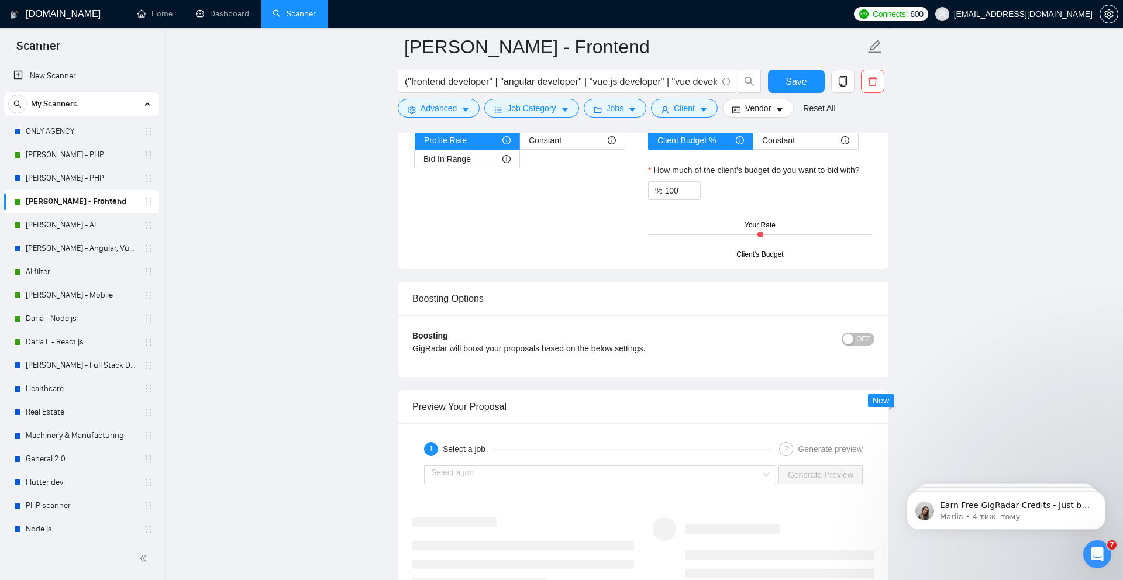
scroll to position [1972, 0]
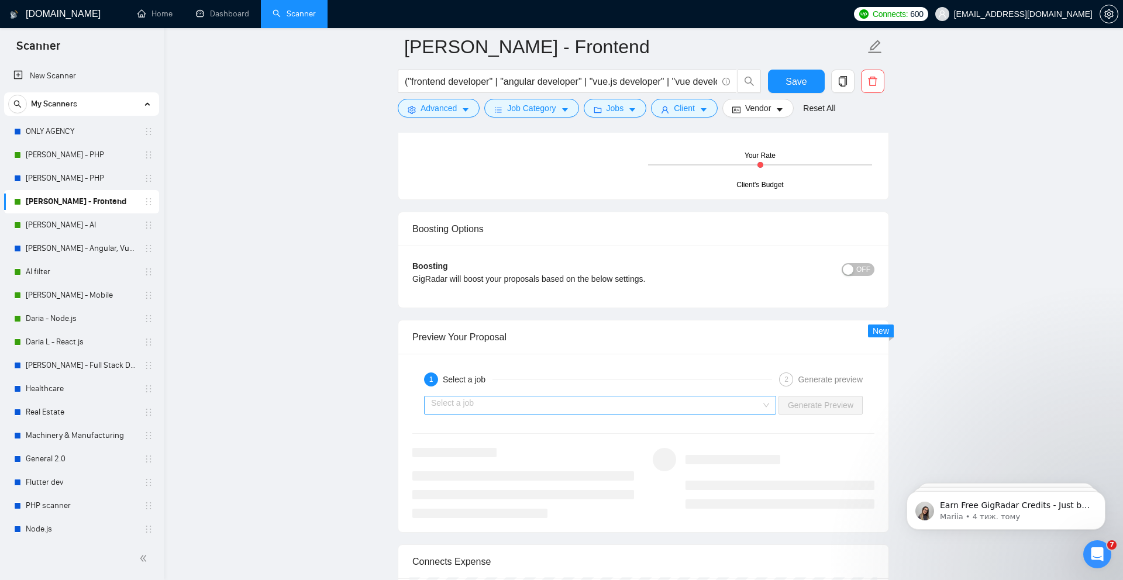
click at [541, 353] on input "search" at bounding box center [596, 405] width 330 height 18
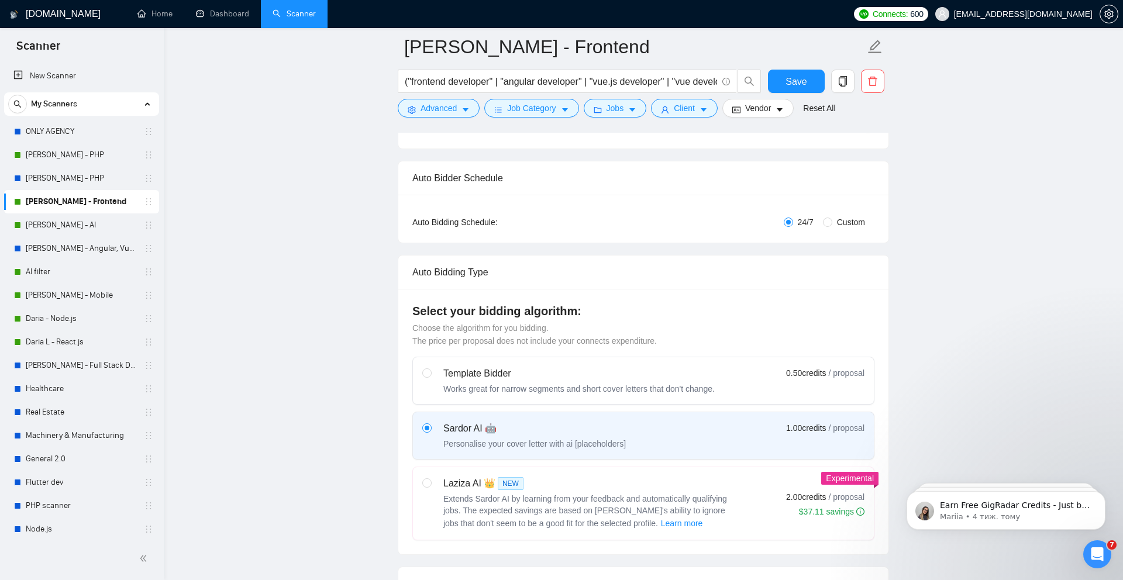
scroll to position [0, 0]
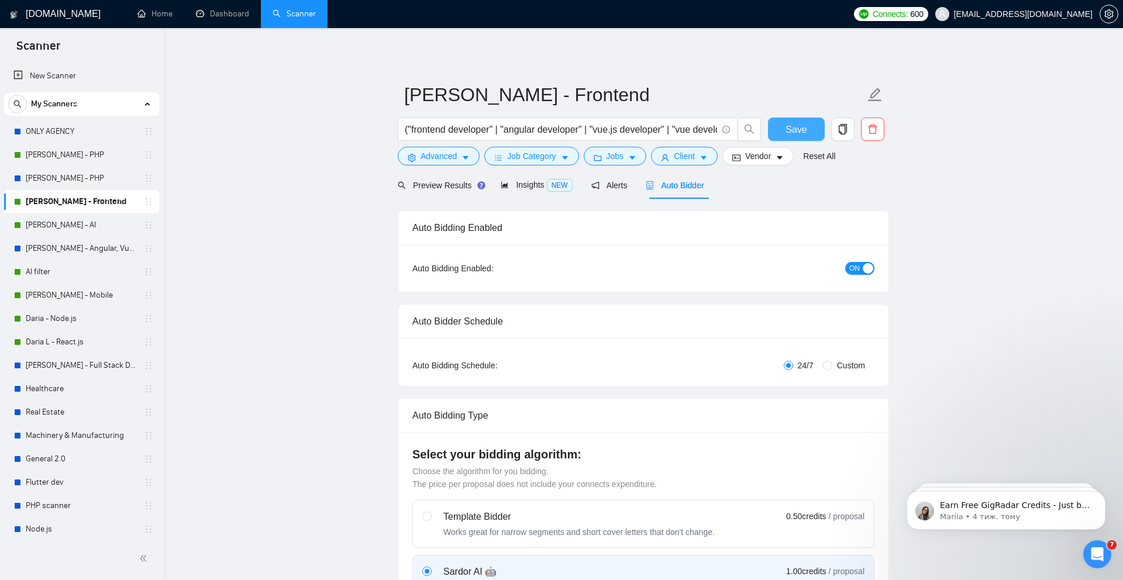
click at [798, 127] on span "Save" at bounding box center [795, 129] width 21 height 15
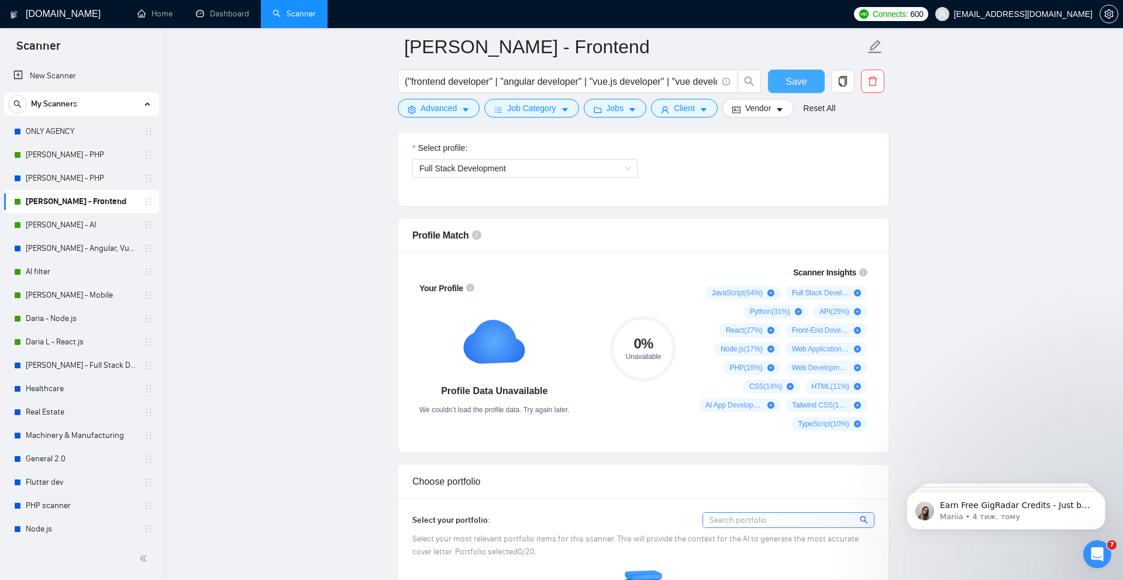
scroll to position [674, 0]
click at [520, 174] on span "Full Stack Development" at bounding box center [524, 170] width 211 height 18
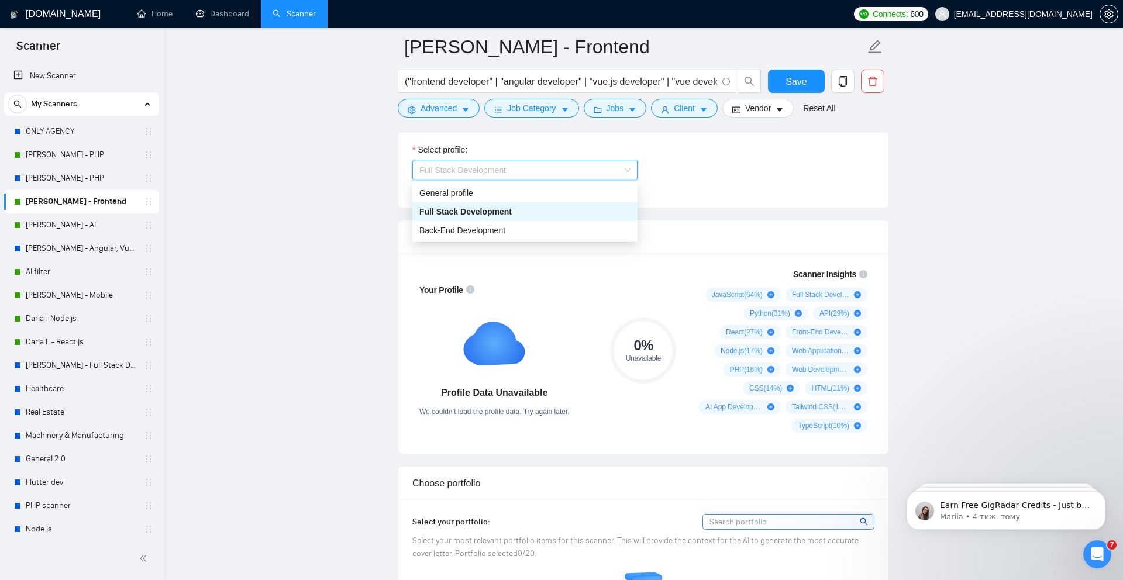
click at [483, 215] on span "Full Stack Development" at bounding box center [465, 211] width 92 height 9
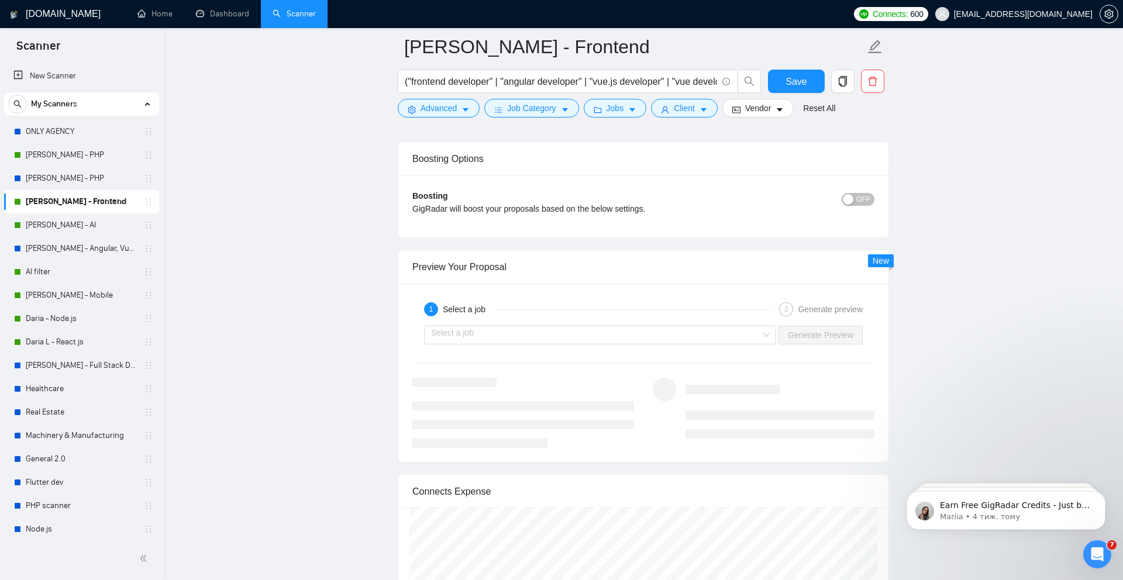
scroll to position [2061, 0]
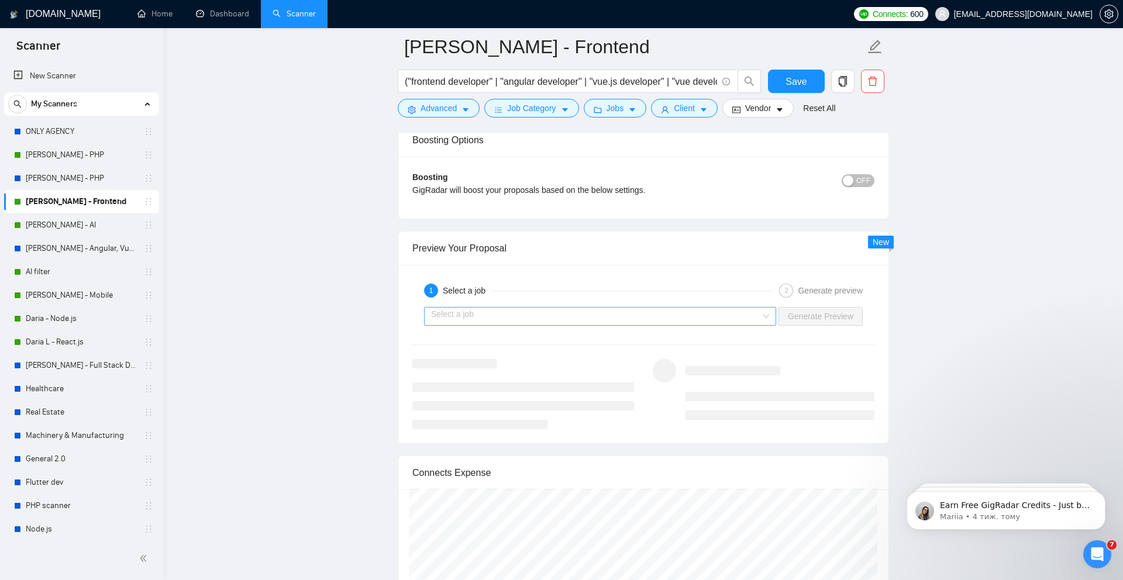
click at [585, 311] on input "search" at bounding box center [596, 317] width 330 height 18
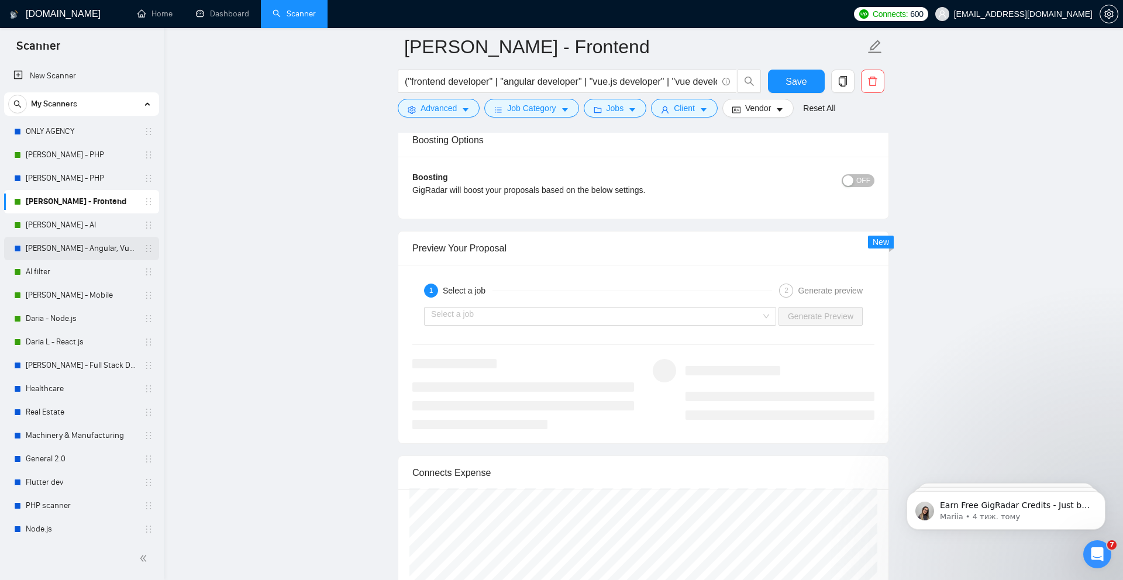
click at [77, 245] on link "[PERSON_NAME] - Angular, Vue.js" at bounding box center [81, 248] width 111 height 23
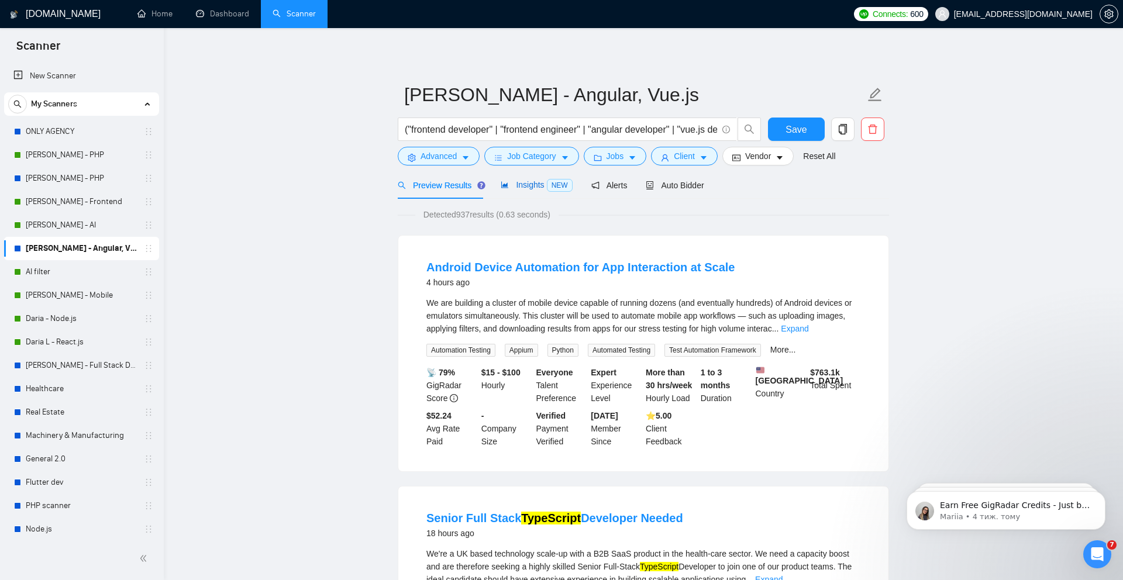
click at [530, 187] on span "Insights NEW" at bounding box center [536, 184] width 71 height 9
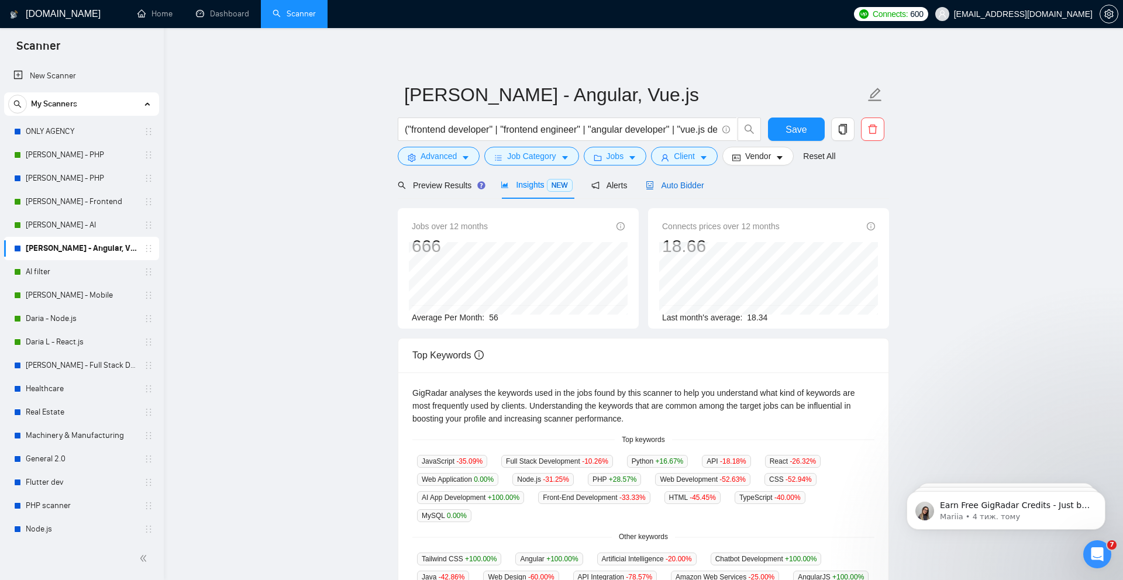
click at [698, 183] on span "Auto Bidder" at bounding box center [675, 185] width 58 height 9
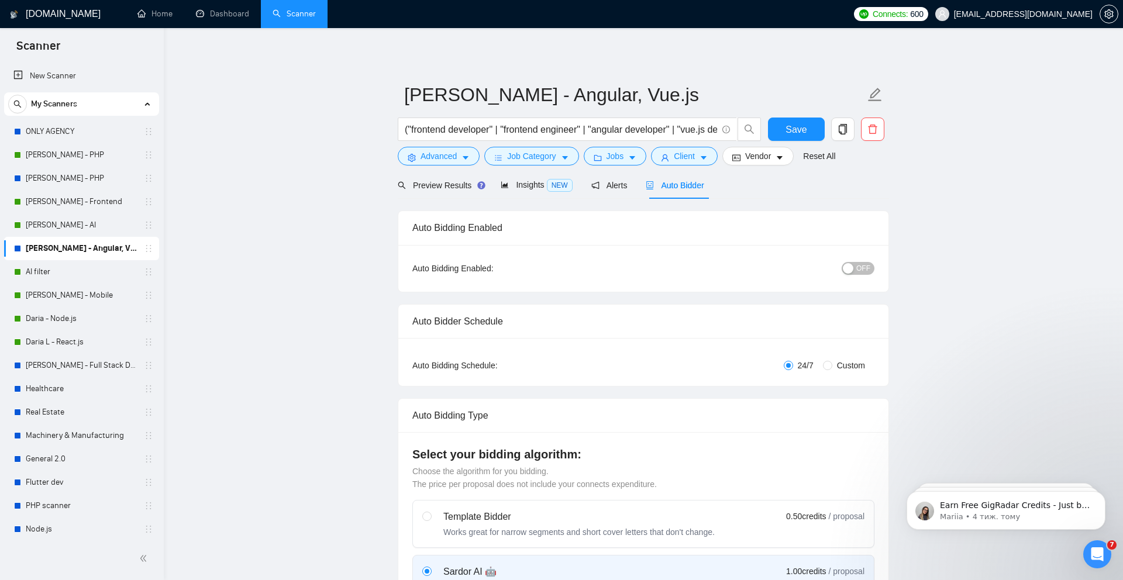
checkbox input "true"
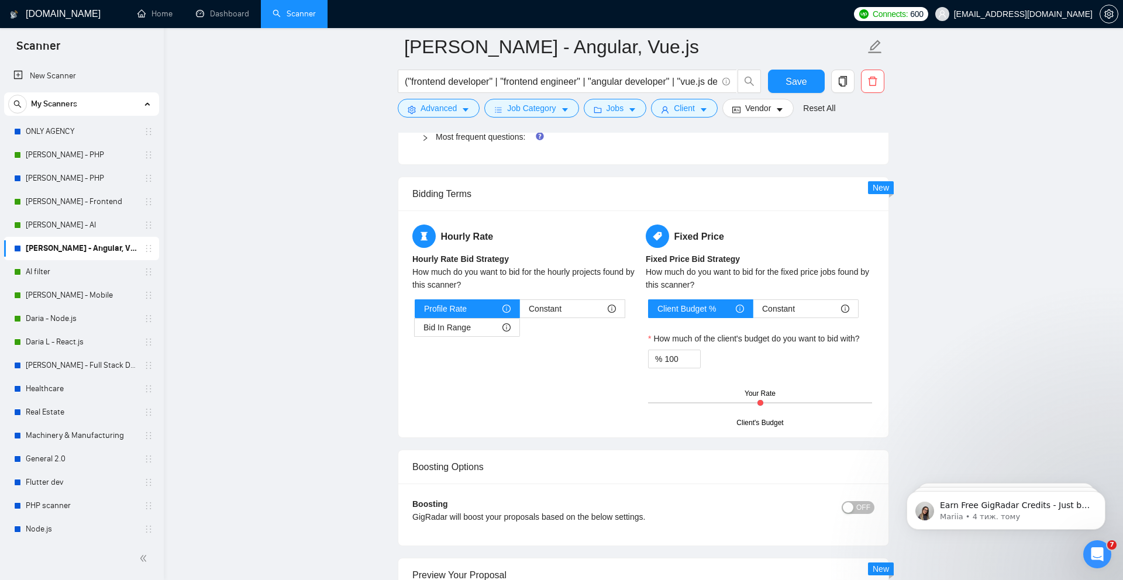
scroll to position [1872, 0]
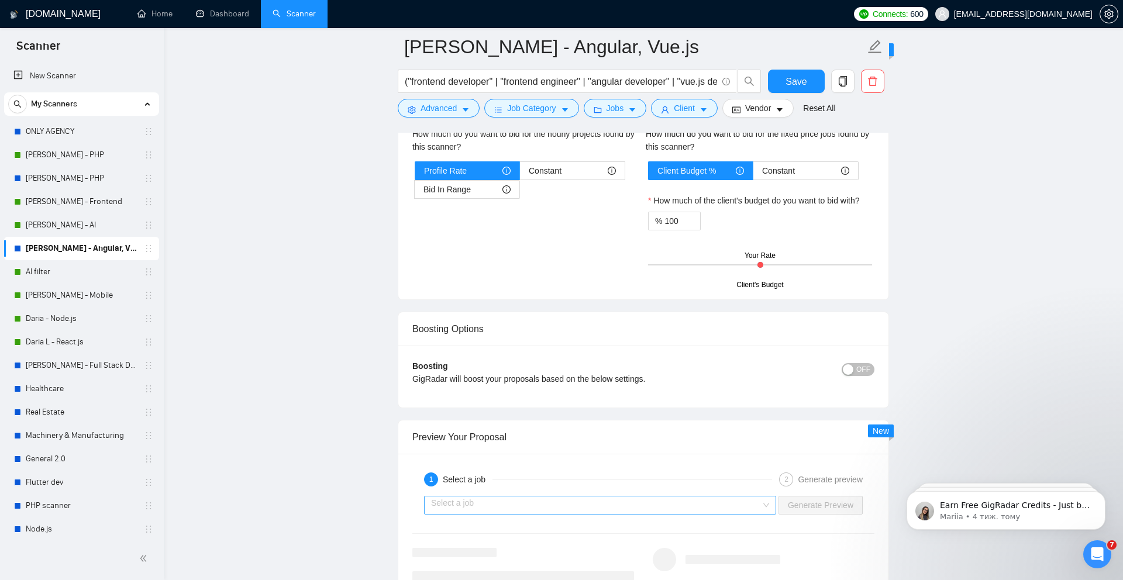
click at [485, 353] on input "search" at bounding box center [596, 505] width 330 height 18
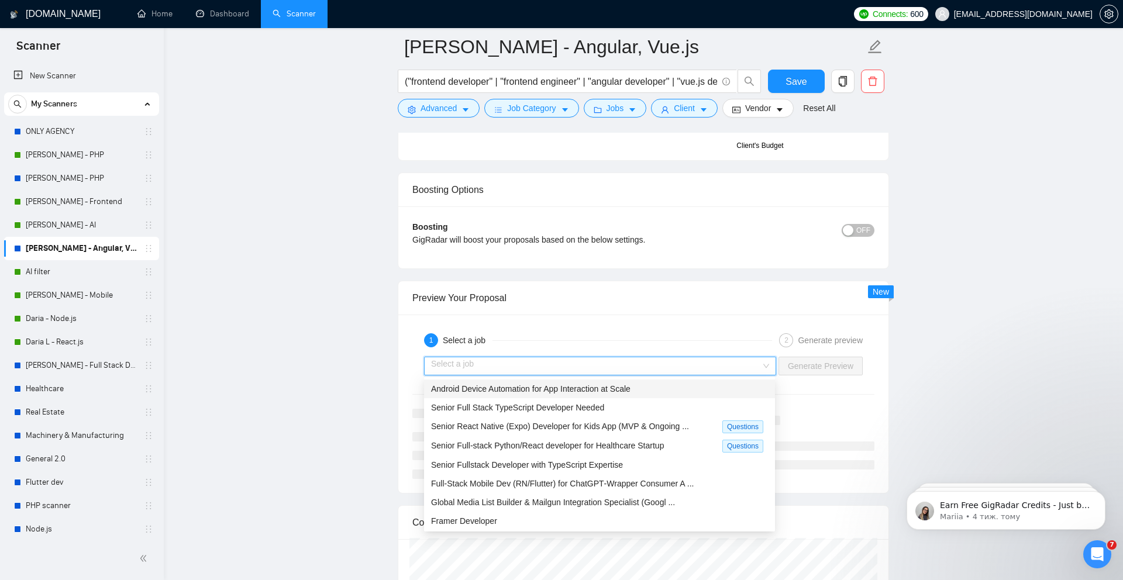
scroll to position [2013, 0]
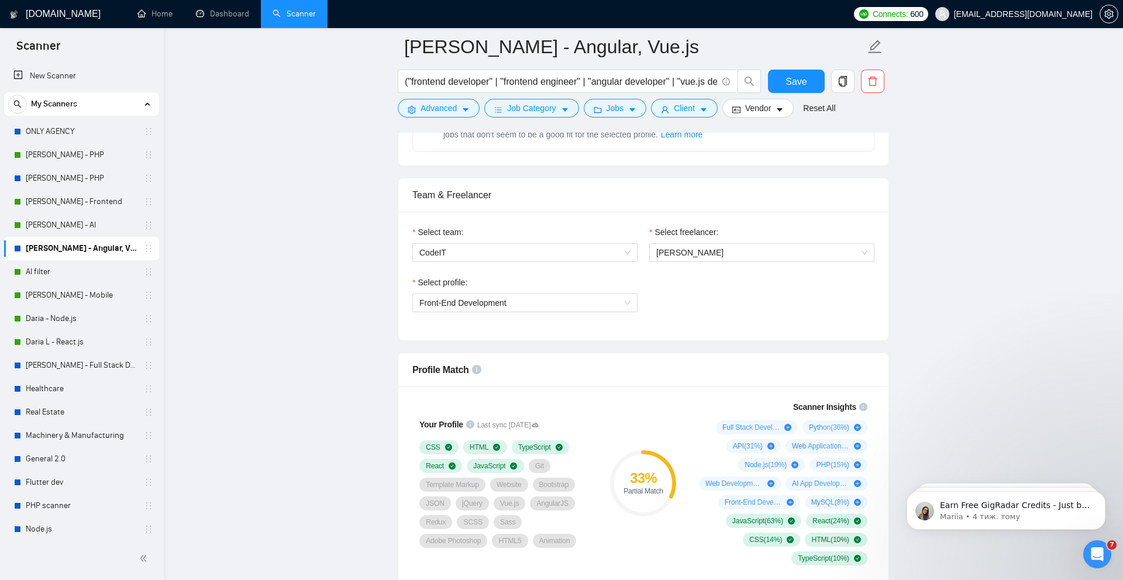
scroll to position [537, 0]
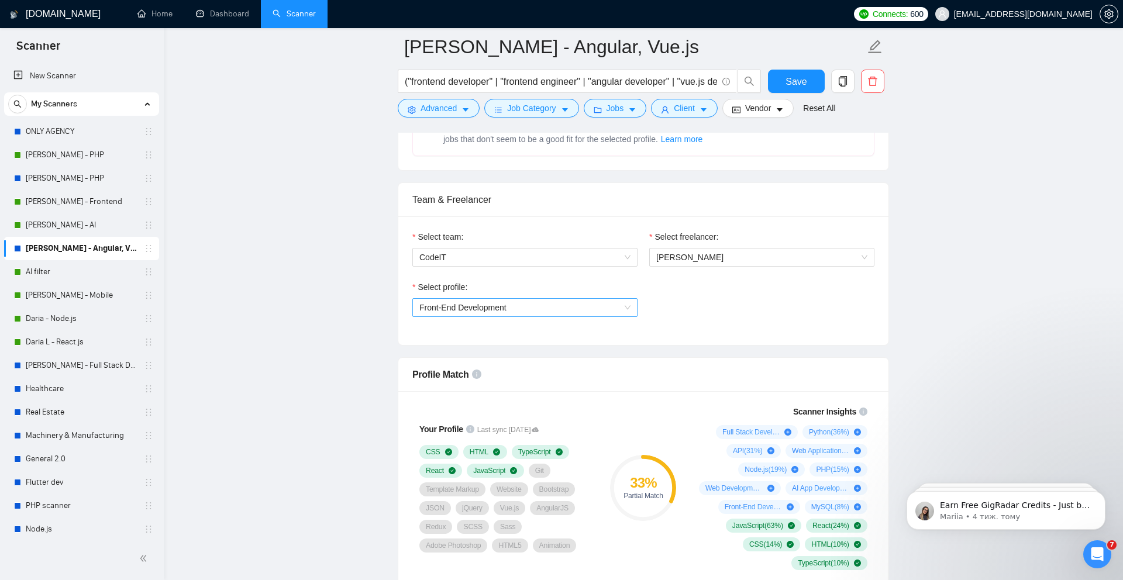
click at [483, 307] on span "Front-End Development" at bounding box center [462, 307] width 87 height 9
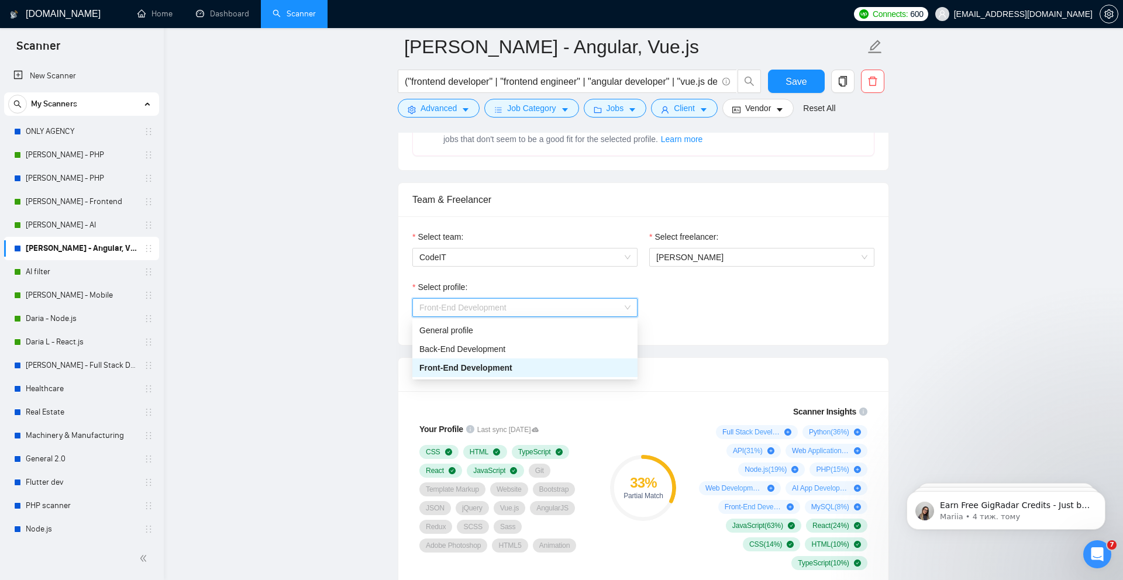
click at [463, 353] on span "Front-End Development" at bounding box center [465, 367] width 93 height 9
